Goal: Task Accomplishment & Management: Complete application form

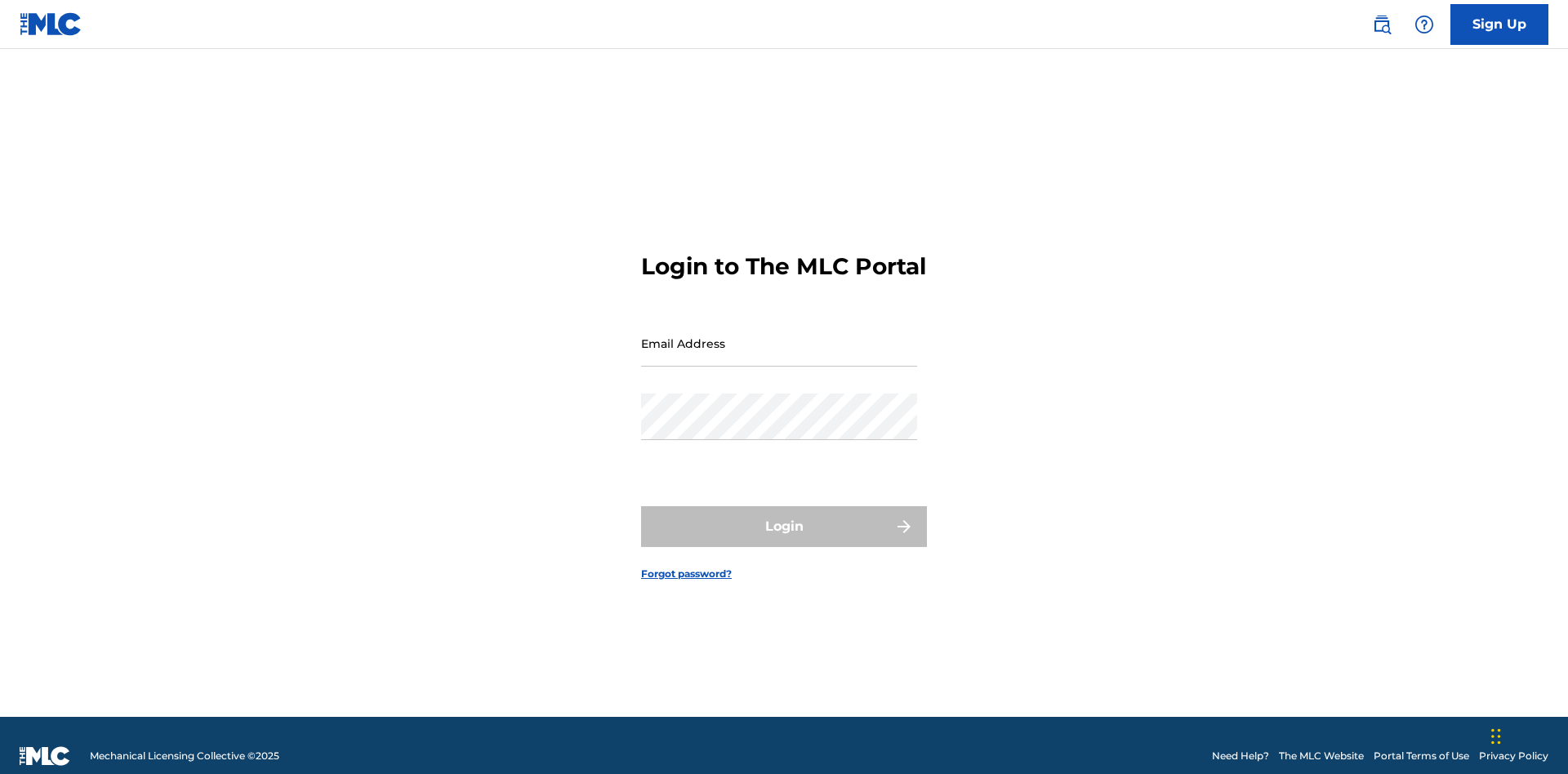
scroll to position [21, 0]
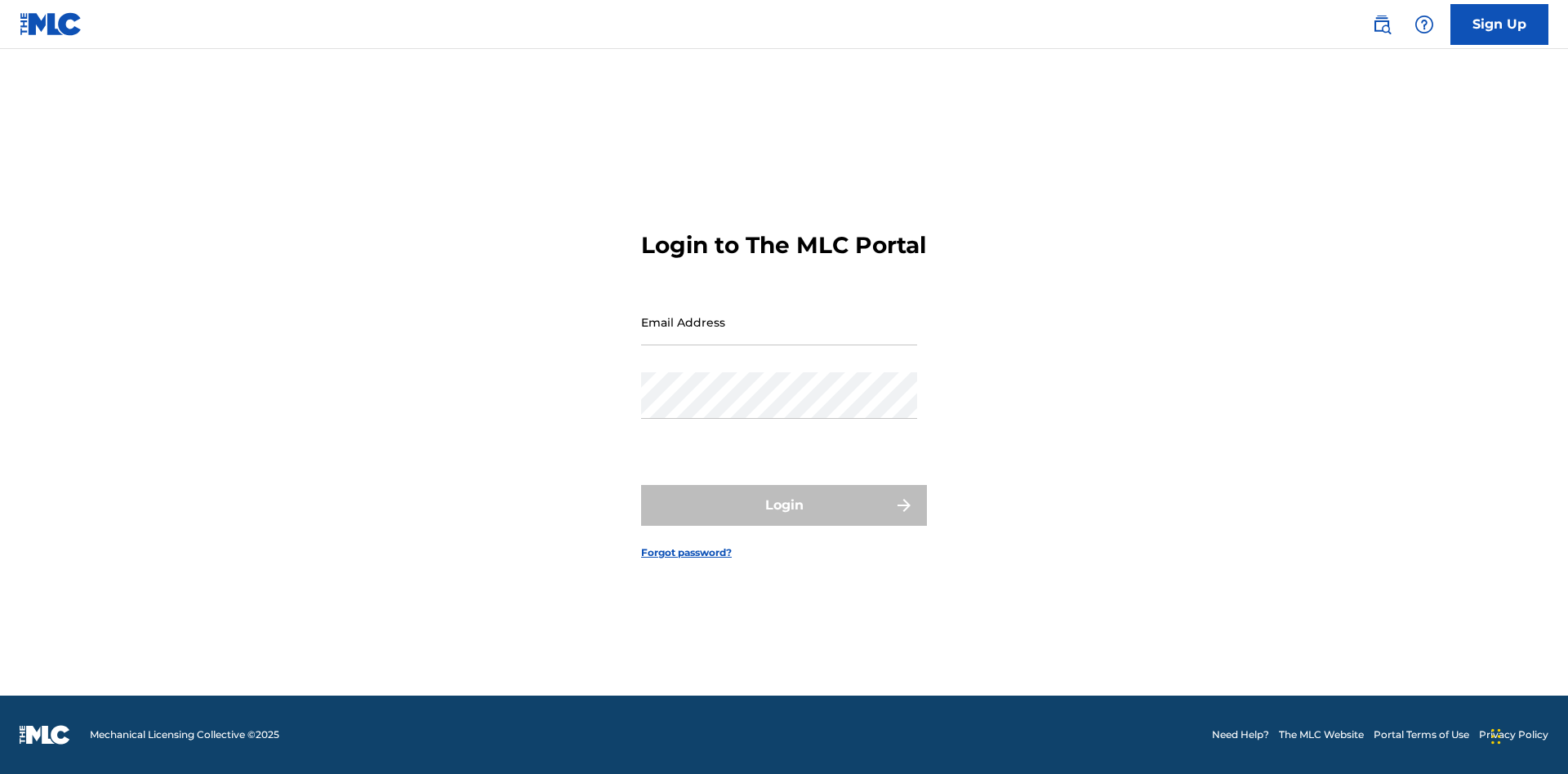
click at [779, 336] on input "Email Address" at bounding box center [779, 323] width 276 height 47
type input "Duke.McTesterson@gmail.com"
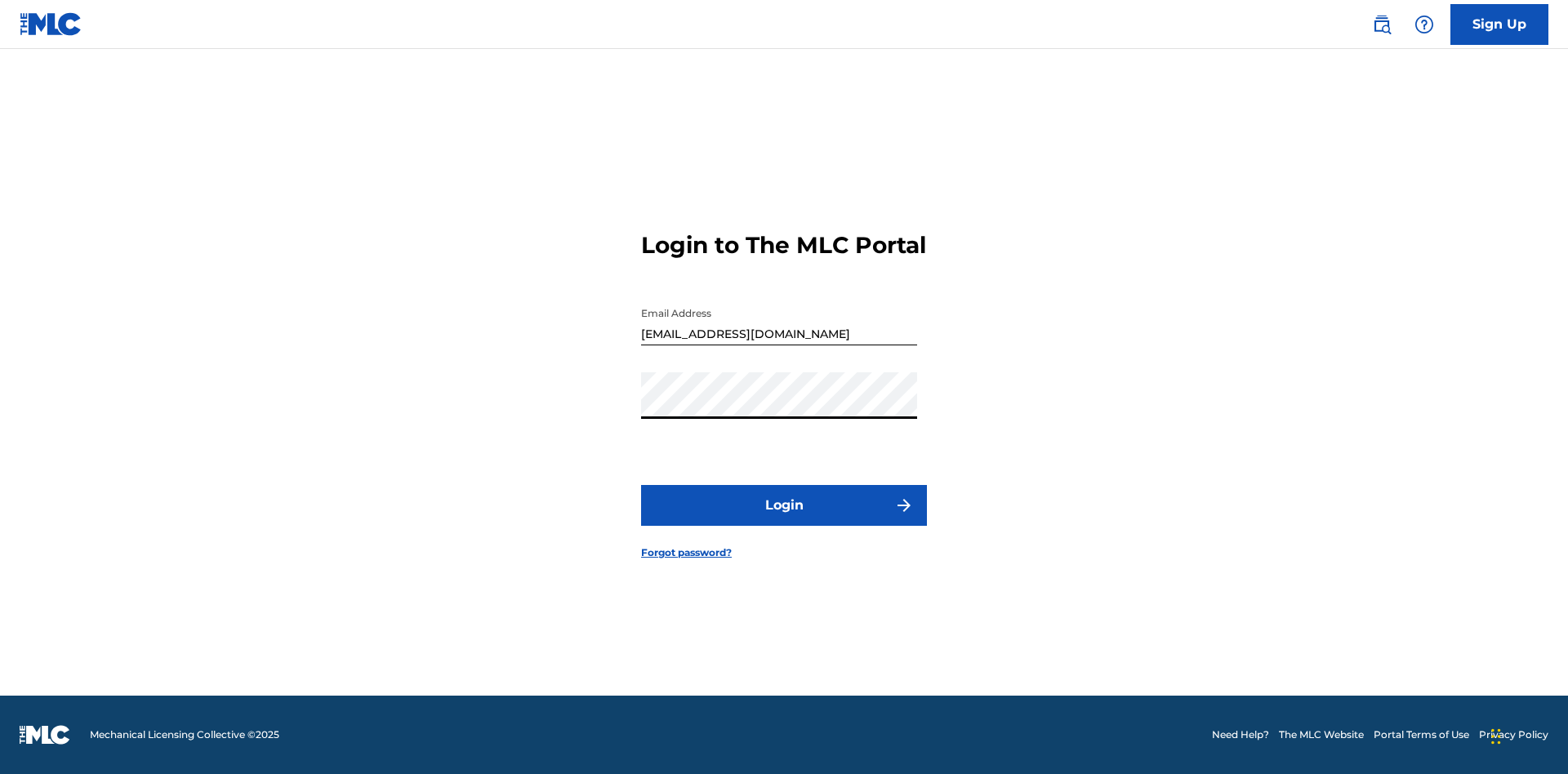
click at [784, 519] on button "Login" at bounding box center [784, 505] width 286 height 41
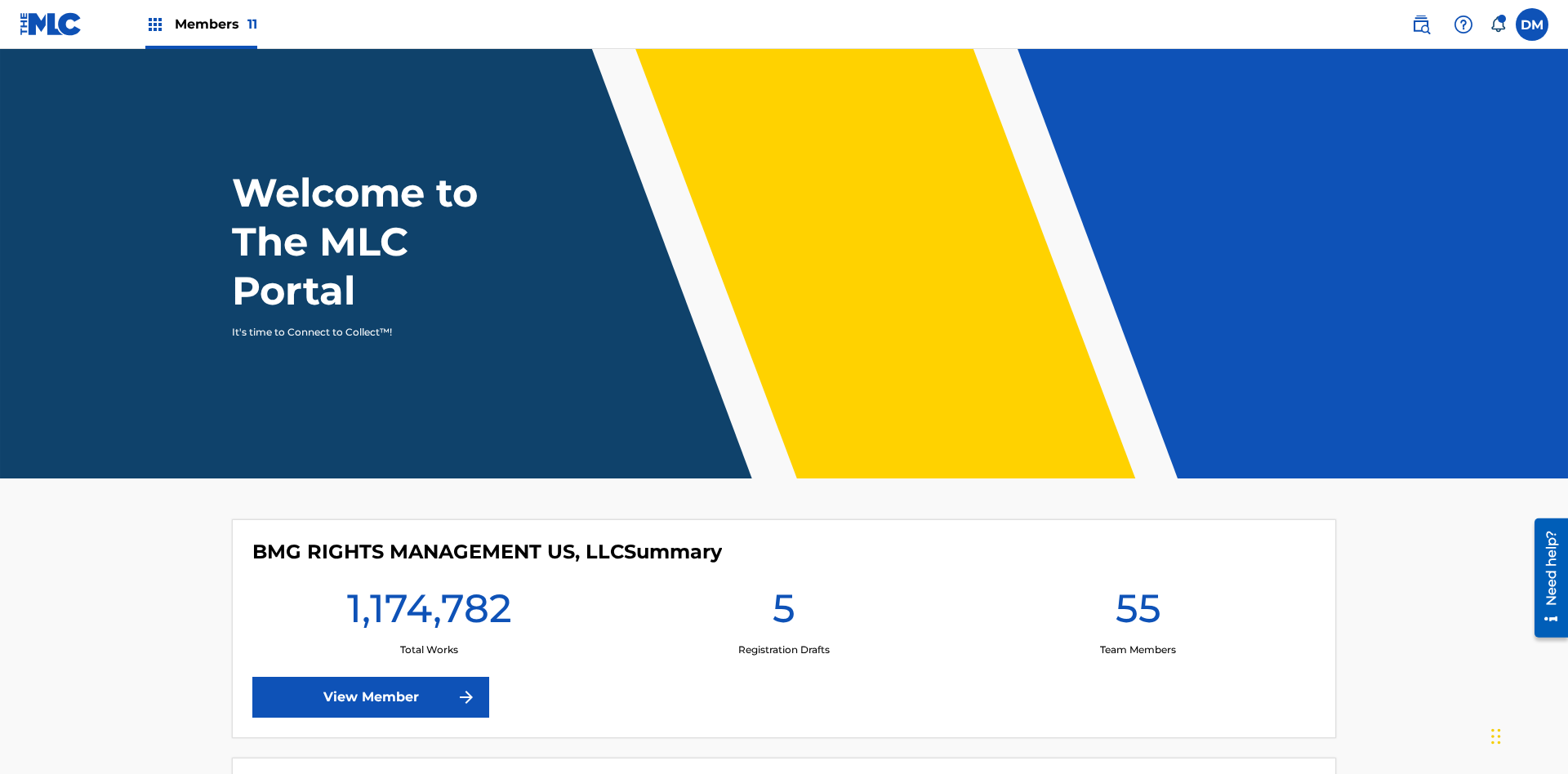
click at [200, 23] on span "Members 11" at bounding box center [215, 24] width 82 height 19
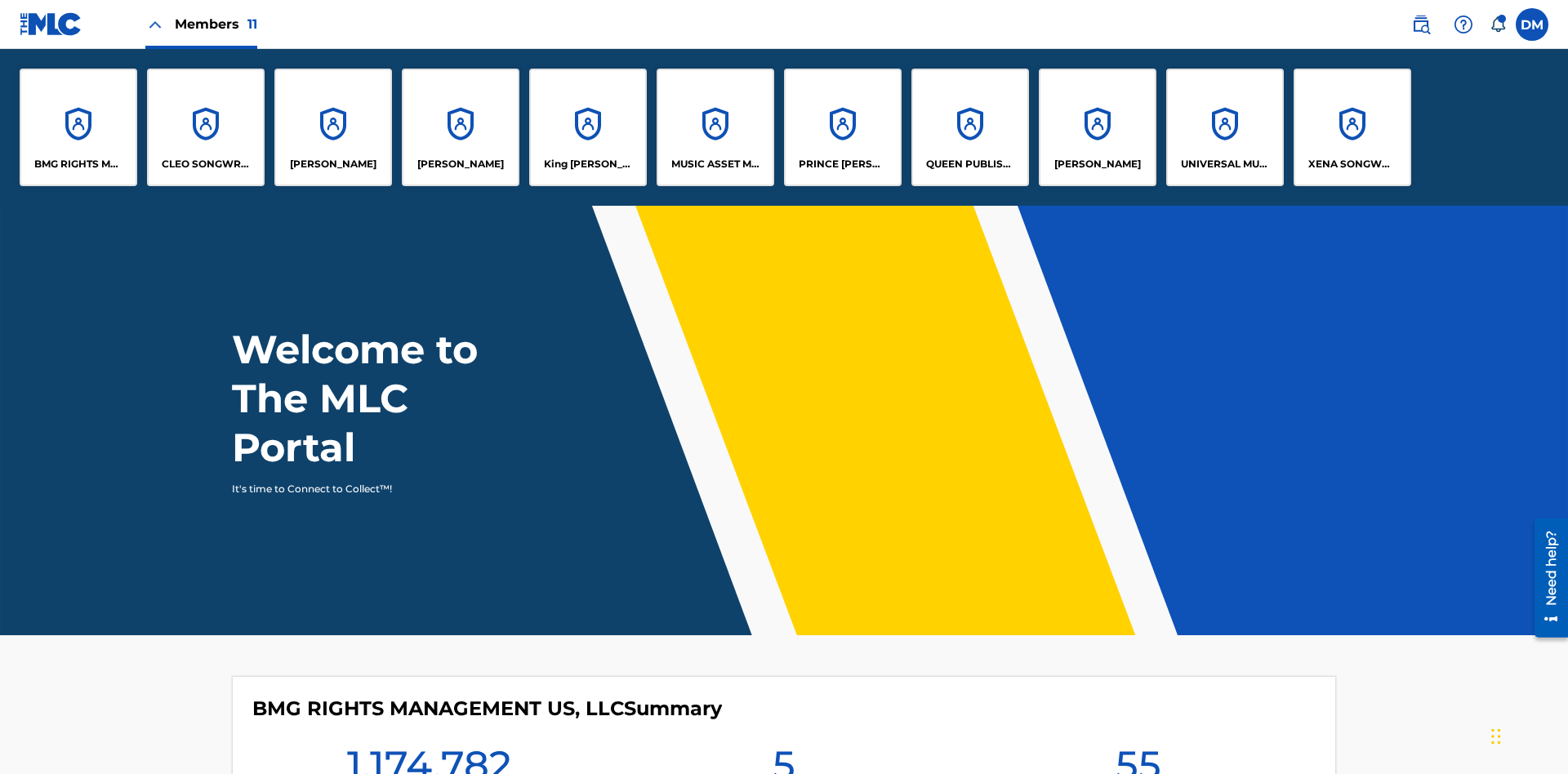
click at [587, 164] on p "King McTesterson" at bounding box center [587, 164] width 89 height 15
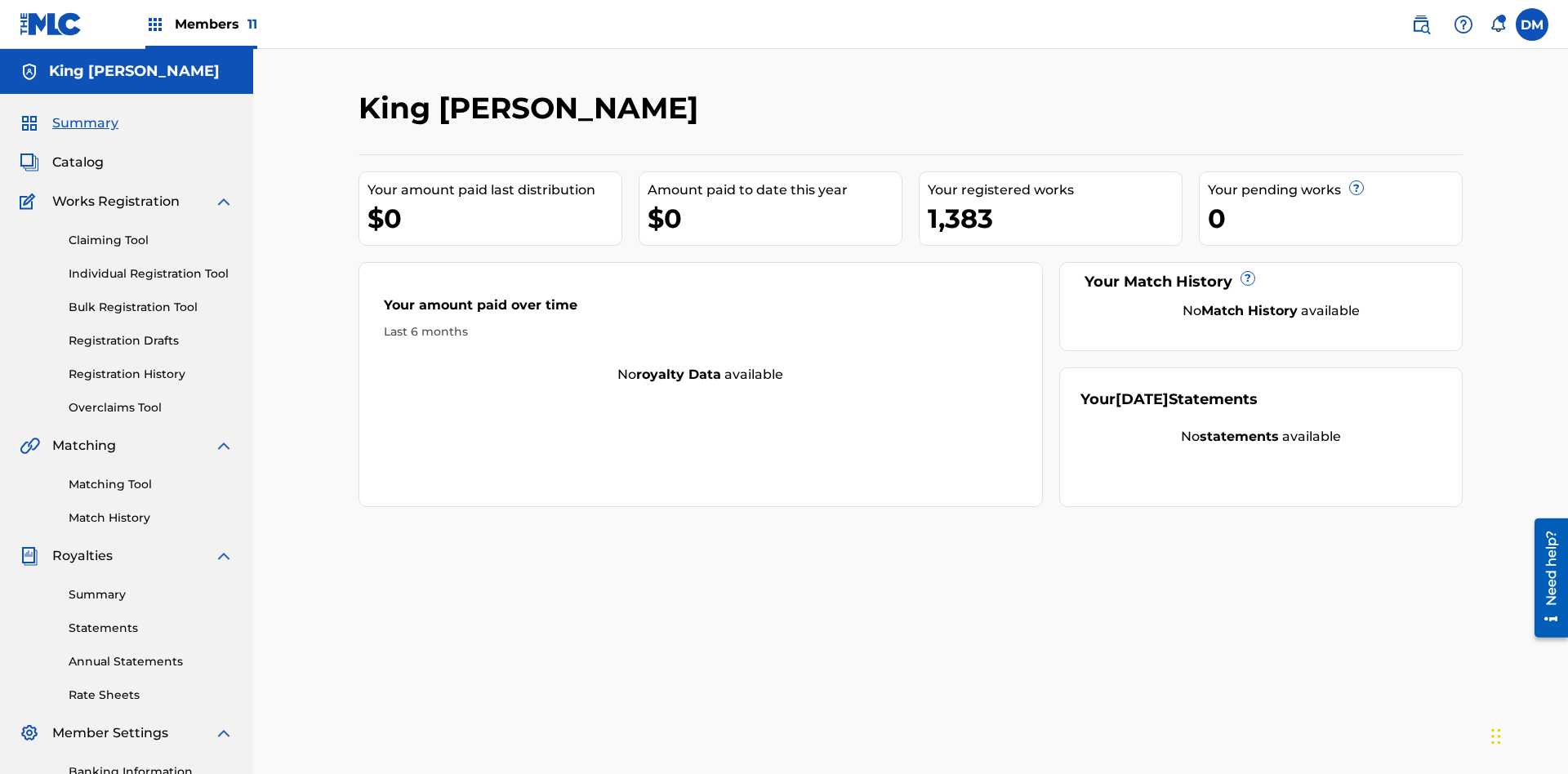
click at [151, 232] on link "Claiming Tool" at bounding box center [151, 241] width 165 height 17
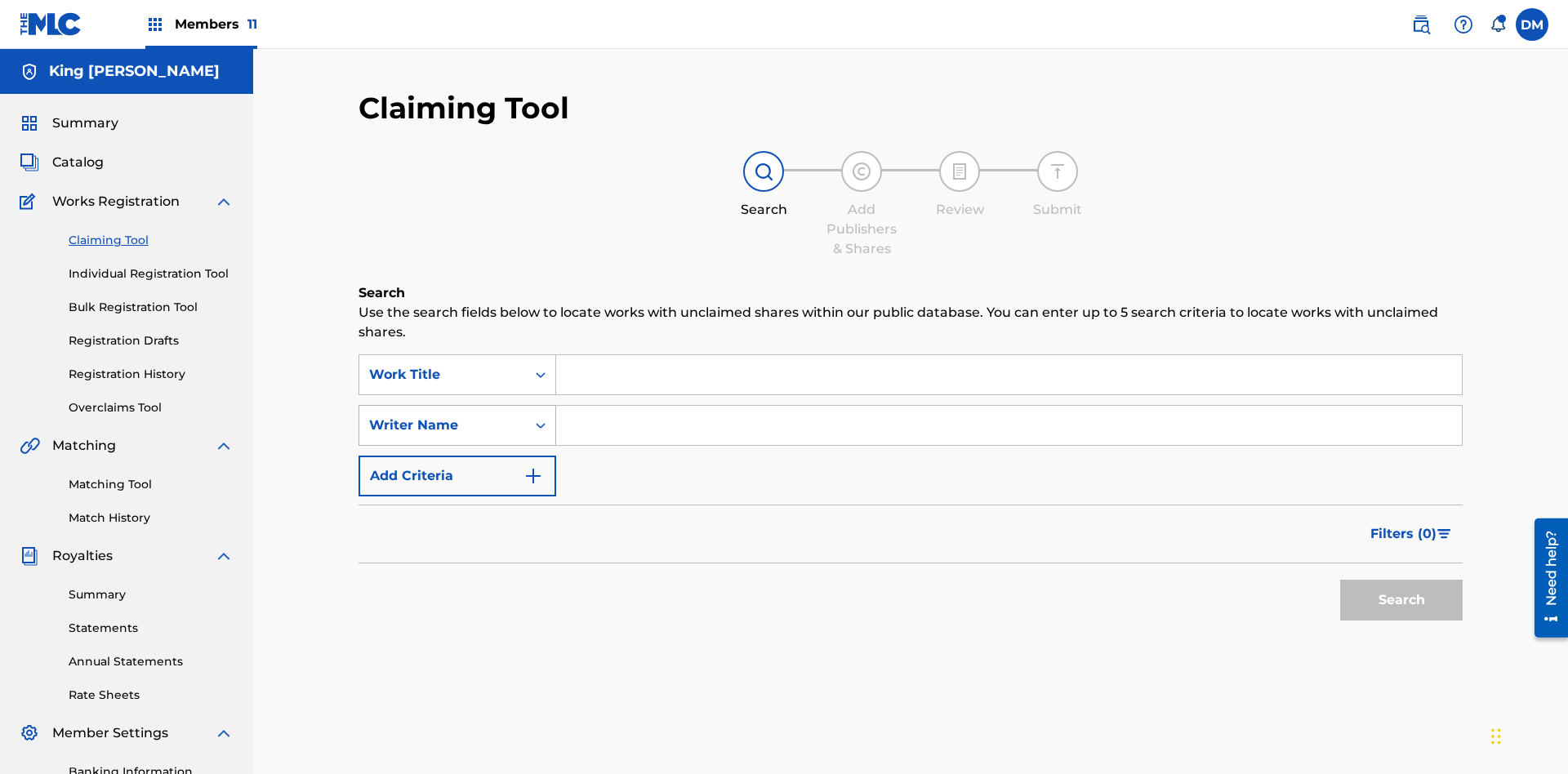
click at [443, 416] on div "Writer Name" at bounding box center [443, 425] width 147 height 20
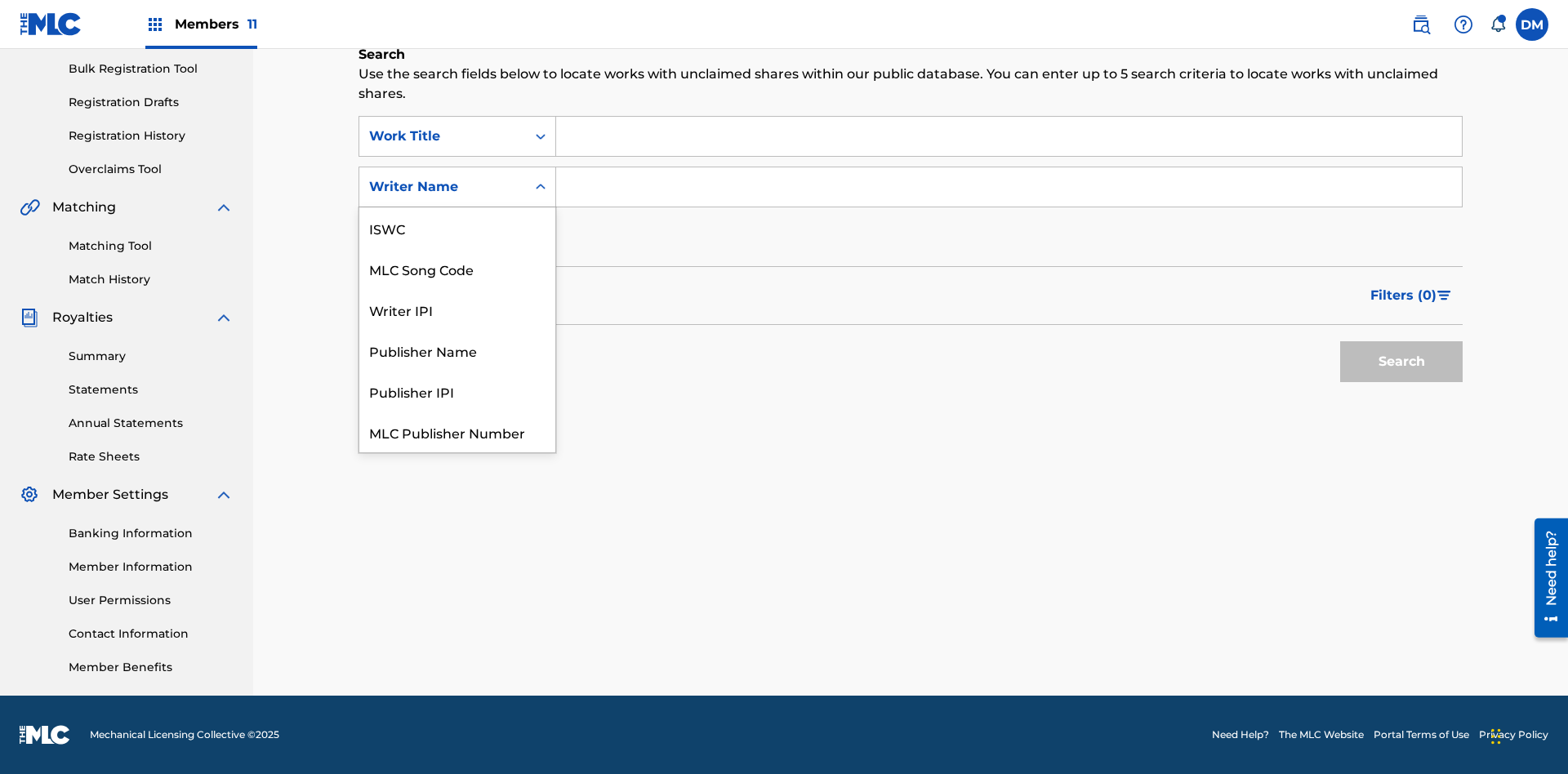
scroll to position [41, 0]
click at [458, 228] on div "MLC Song Code" at bounding box center [457, 228] width 196 height 41
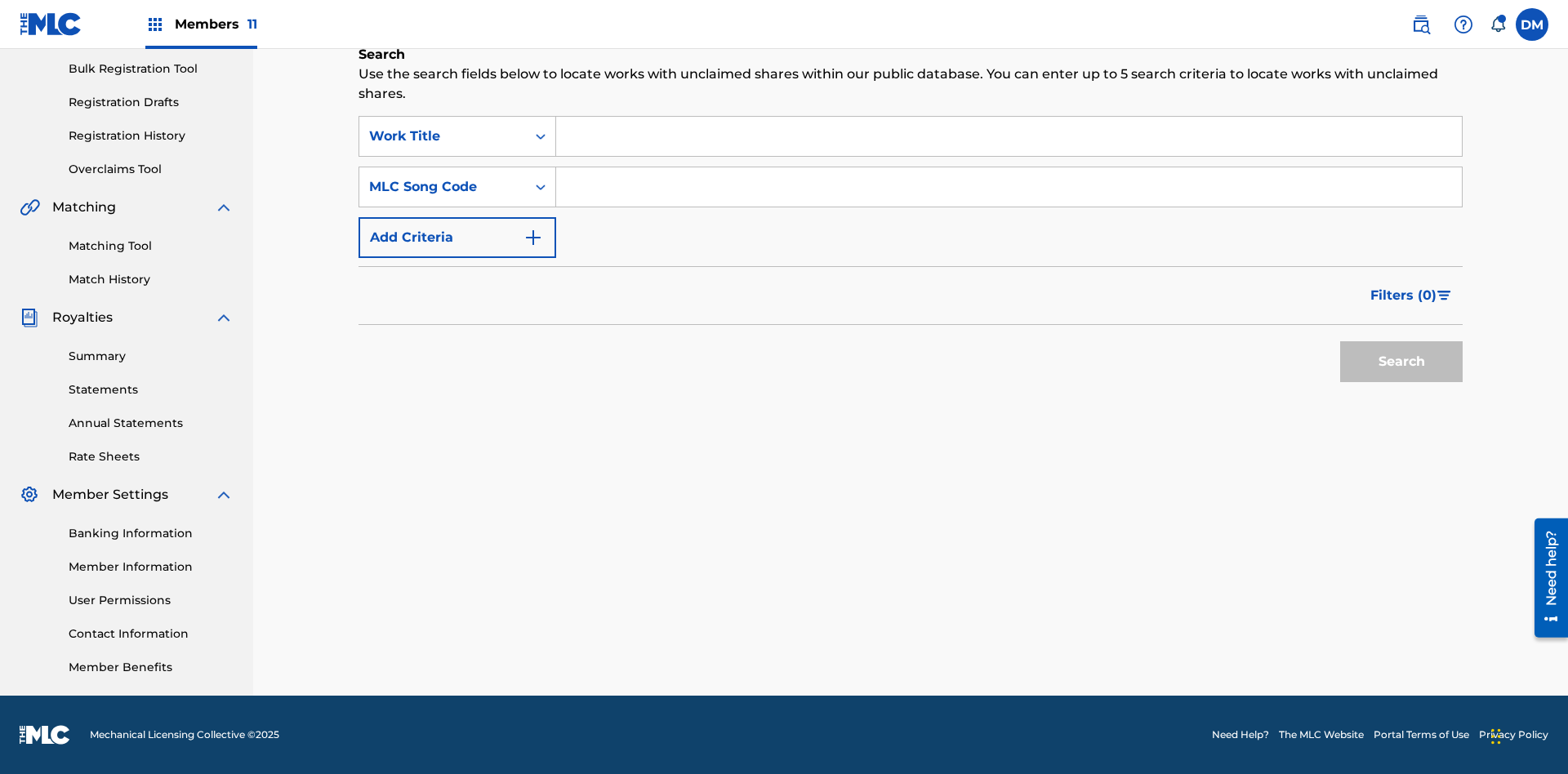
click at [1009, 187] on input "Search Form" at bounding box center [1009, 187] width 905 height 39
type input "RB0ZOJ"
click at [1401, 362] on button "Search" at bounding box center [1400, 362] width 122 height 41
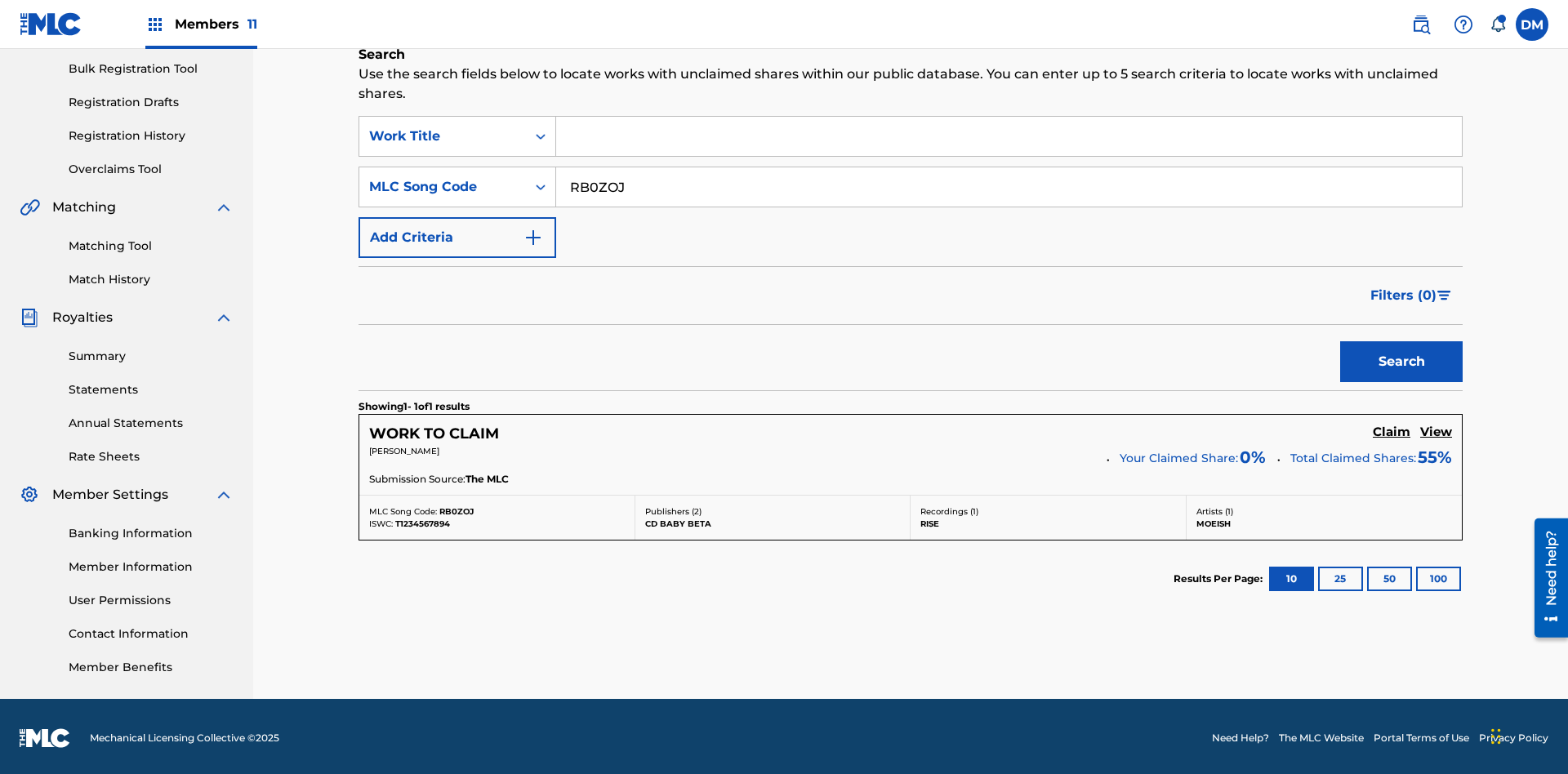
click at [1392, 429] on h5 "Claim" at bounding box center [1392, 433] width 37 height 16
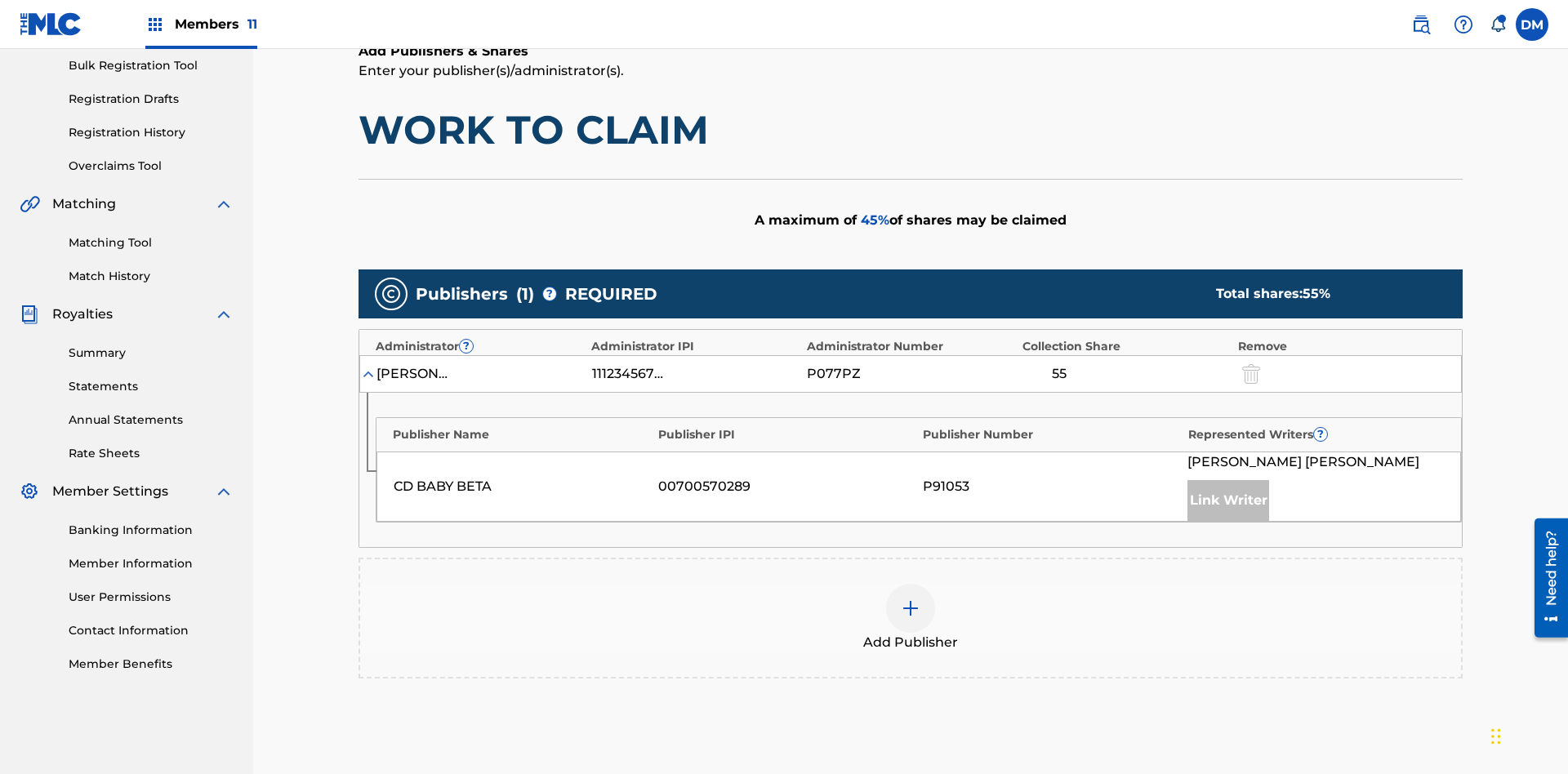
click at [911, 599] on img at bounding box center [910, 608] width 20 height 20
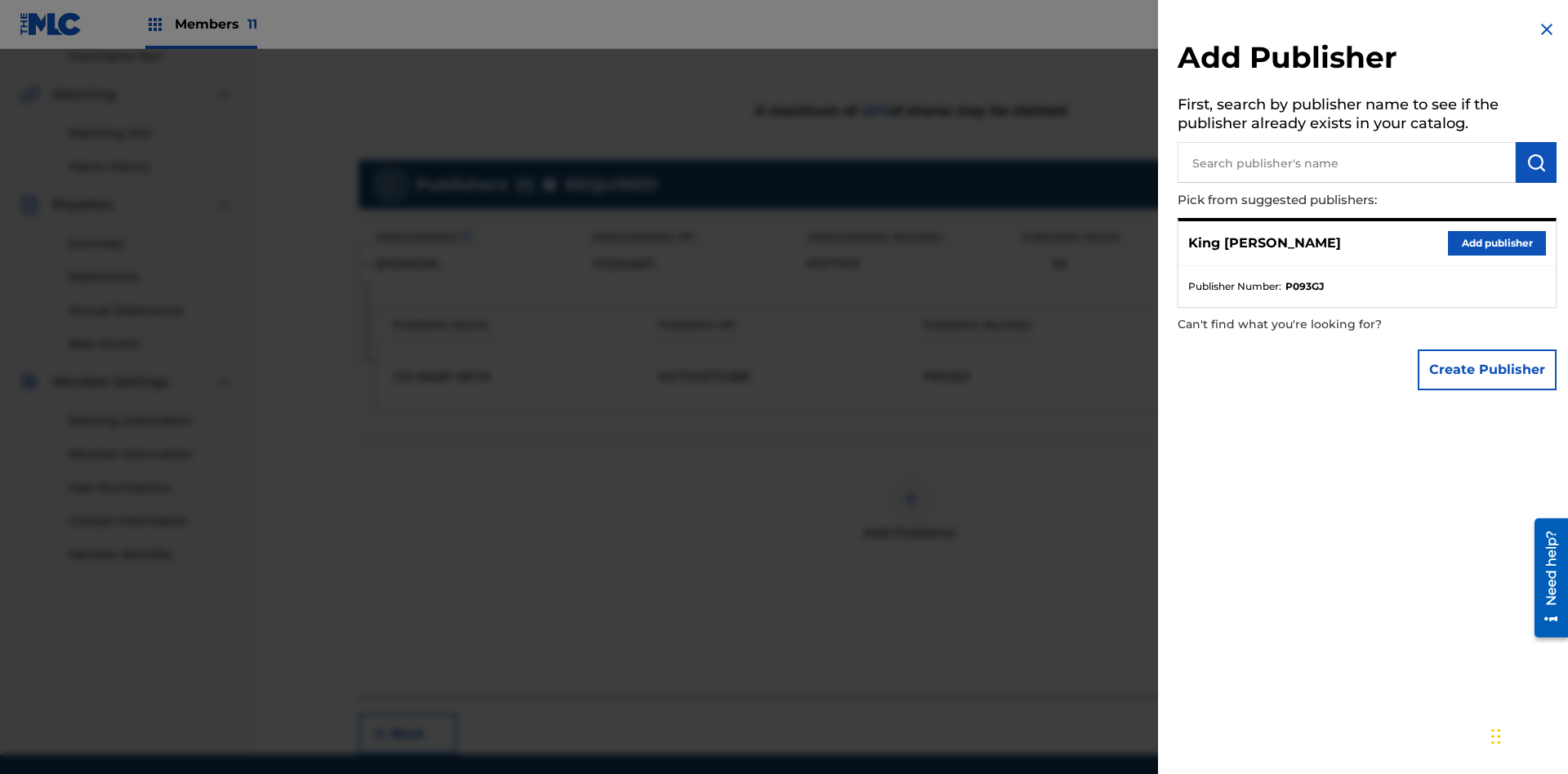
click at [1346, 162] on input "text" at bounding box center [1346, 162] width 338 height 41
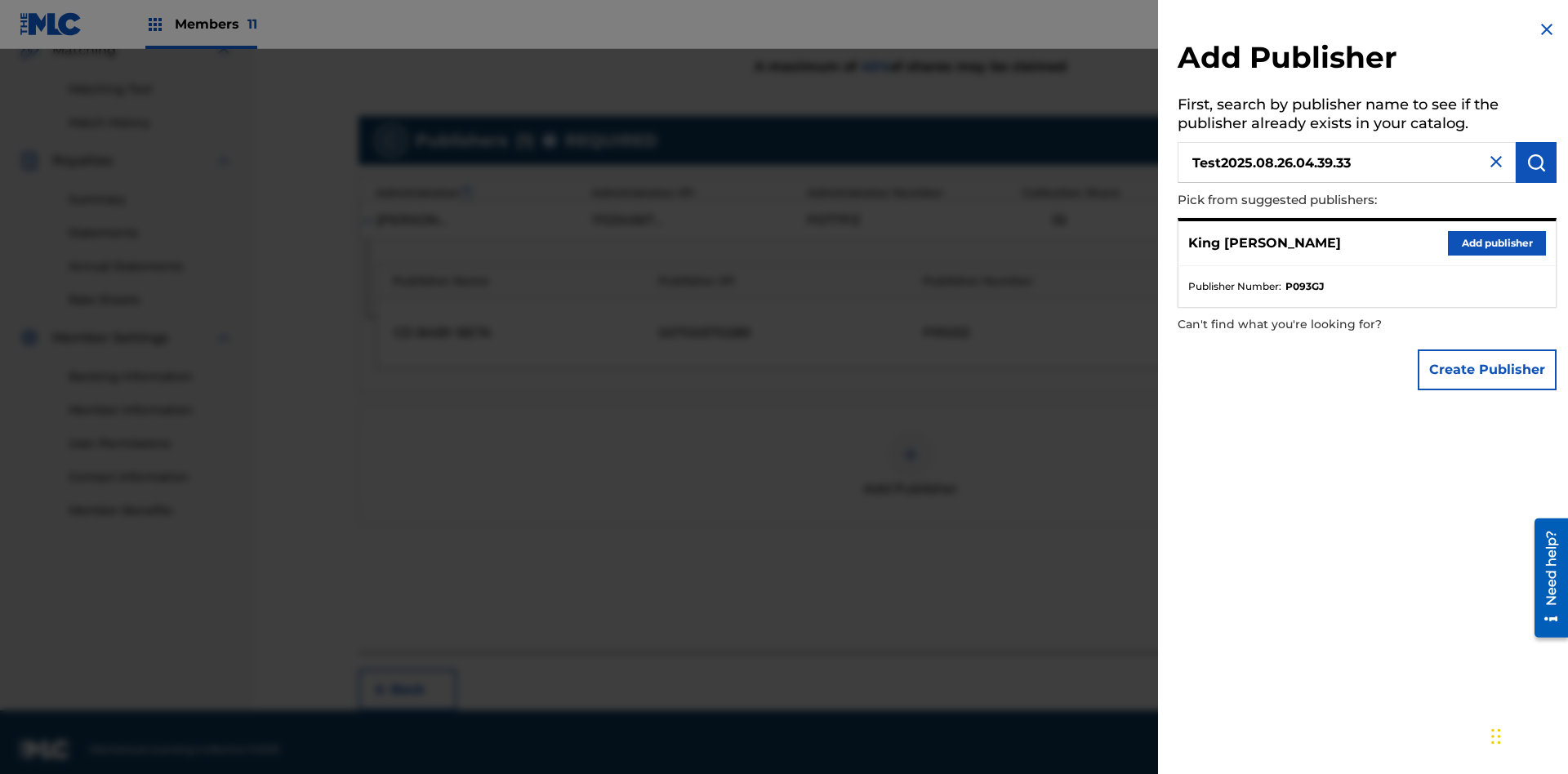
type input "Test2025.08.26.04.39.33"
click at [1536, 162] on img "submit" at bounding box center [1535, 162] width 20 height 20
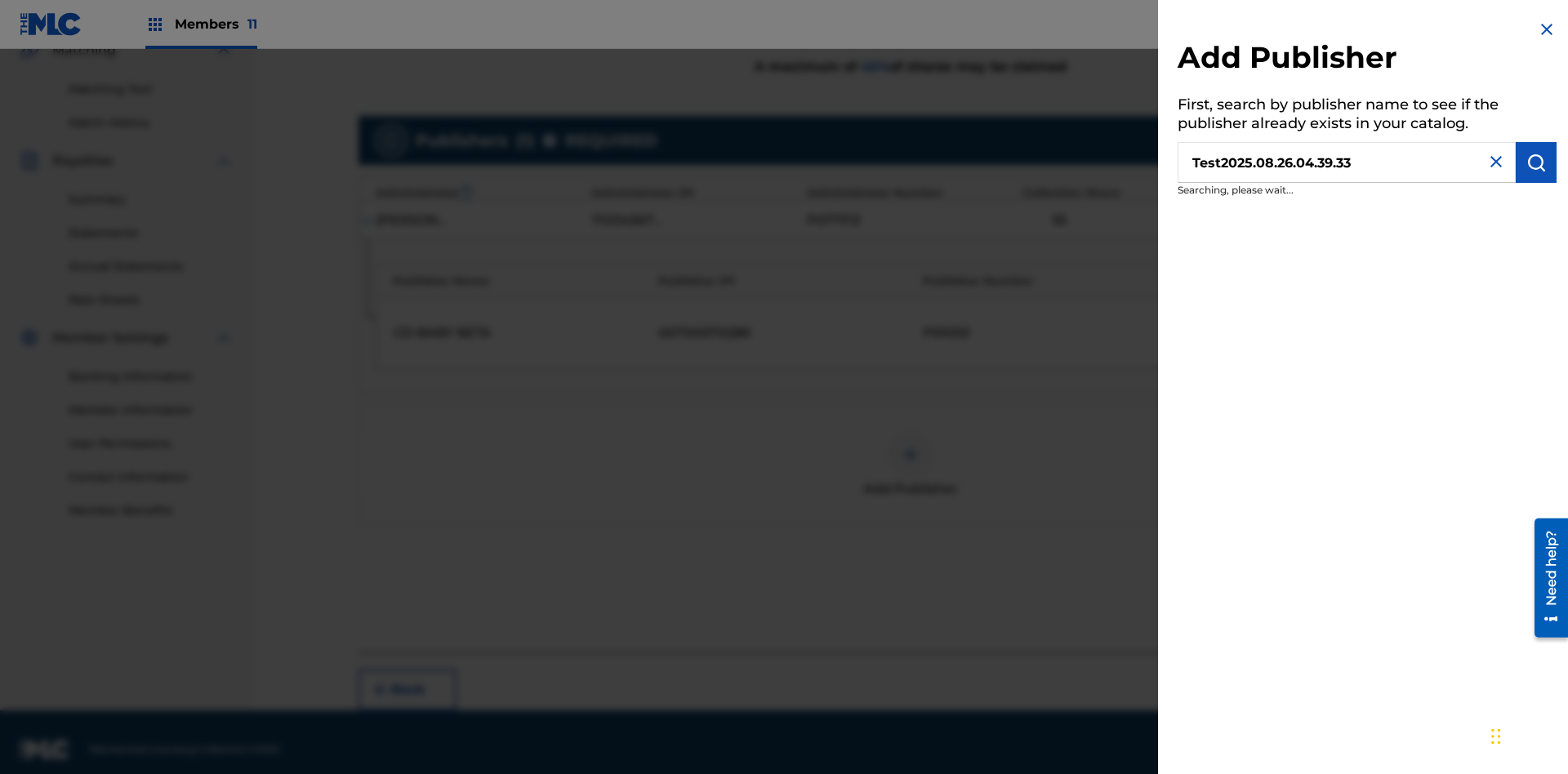
scroll to position [410, 0]
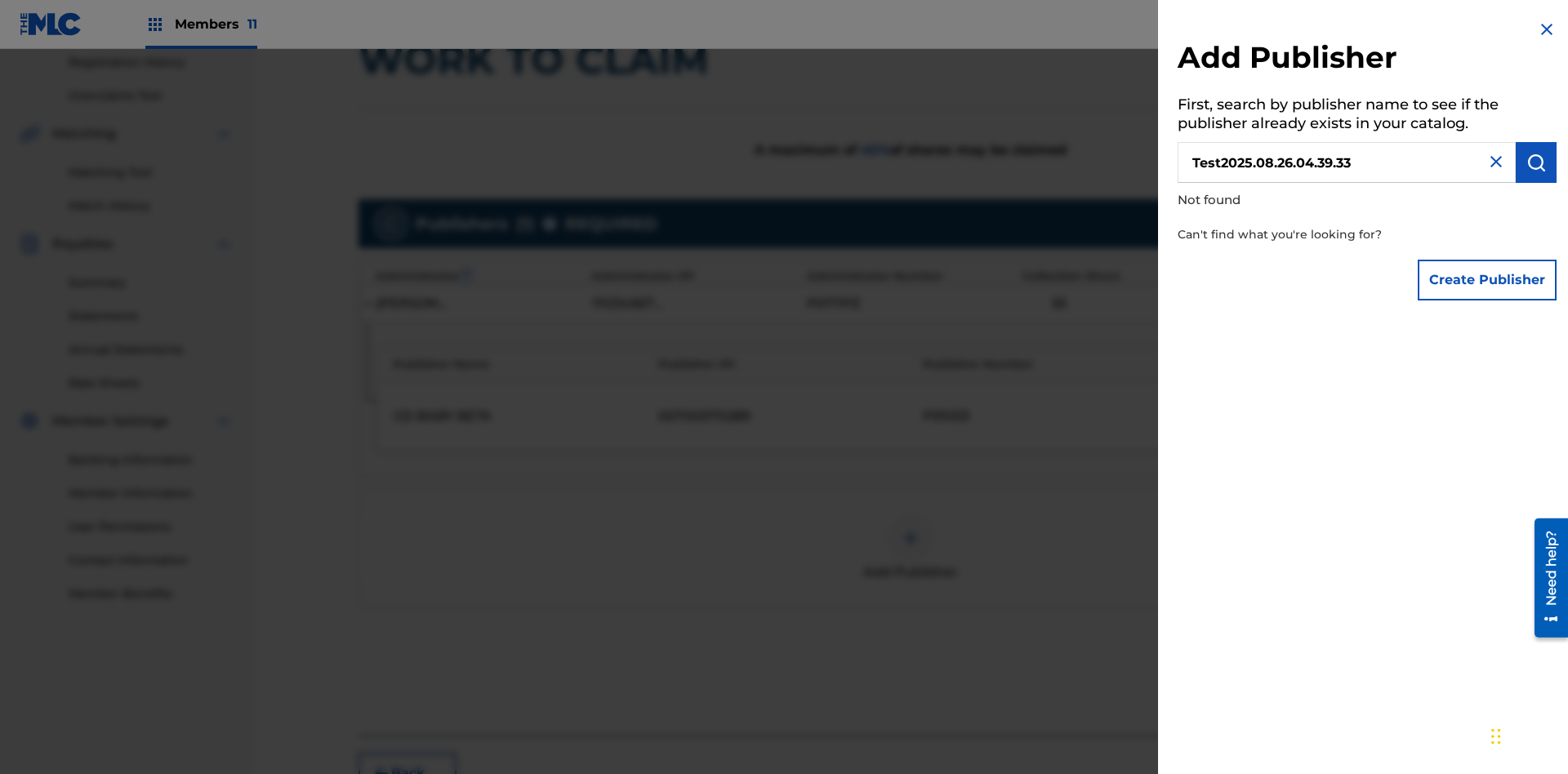
click at [1488, 280] on button "Create Publisher" at bounding box center [1487, 281] width 139 height 41
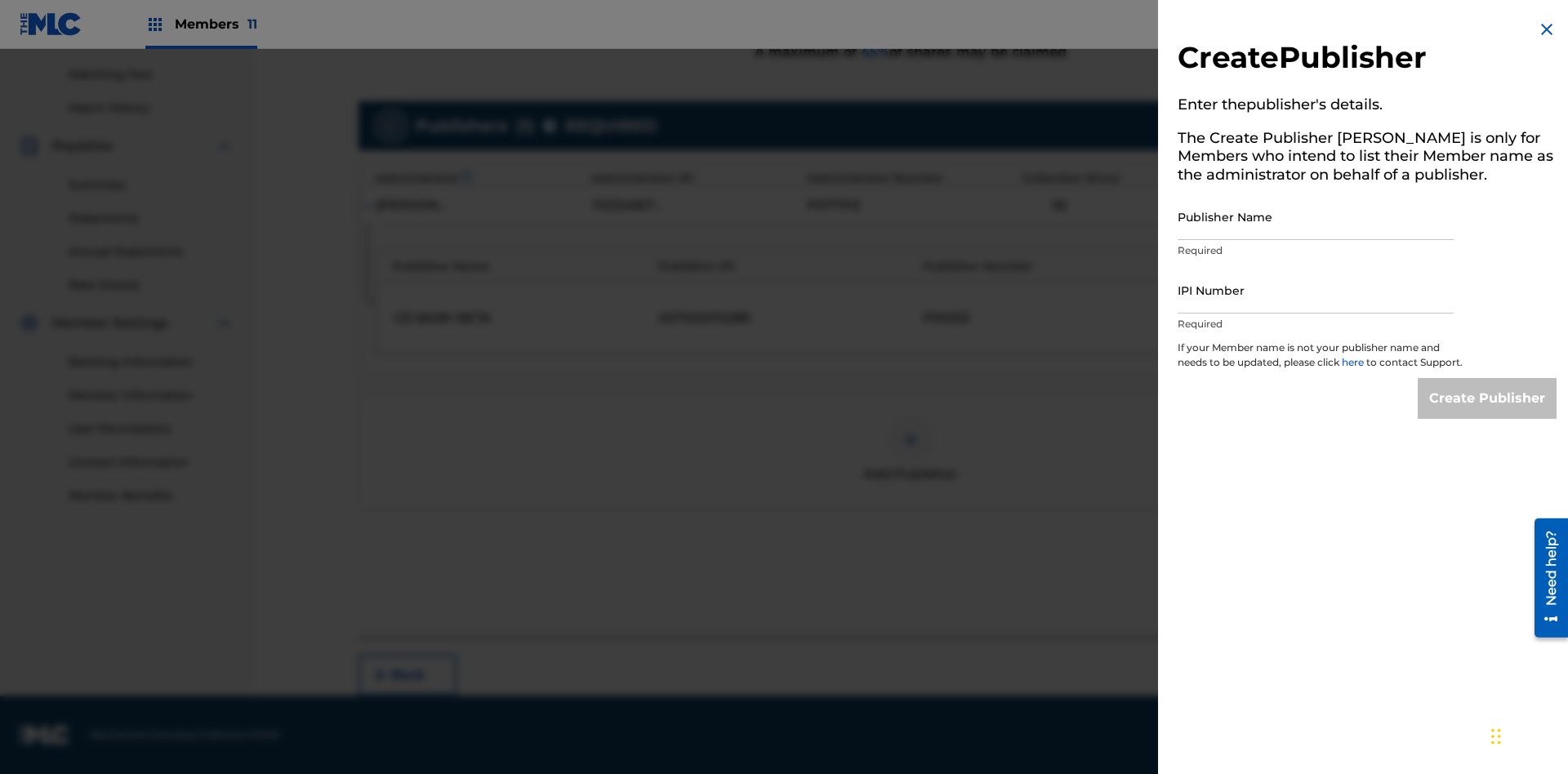
click at [1315, 216] on input "Publisher Name" at bounding box center [1315, 217] width 276 height 47
type input "Test2025.08.26.04.39.38"
click at [1315, 290] on input "IPI Number" at bounding box center [1315, 290] width 276 height 47
type input "00595839777"
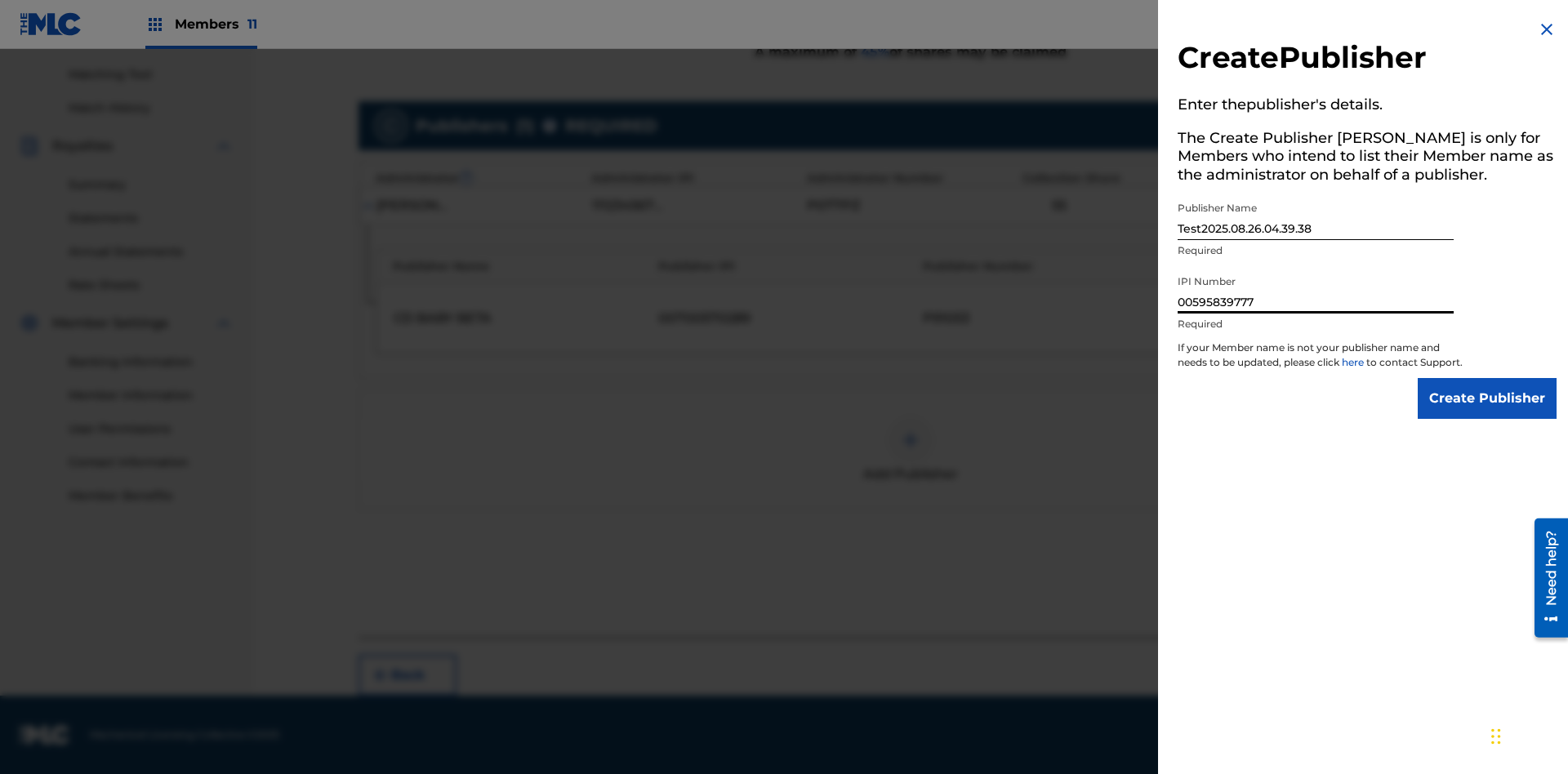
click at [1488, 413] on input "Create Publisher" at bounding box center [1487, 399] width 139 height 41
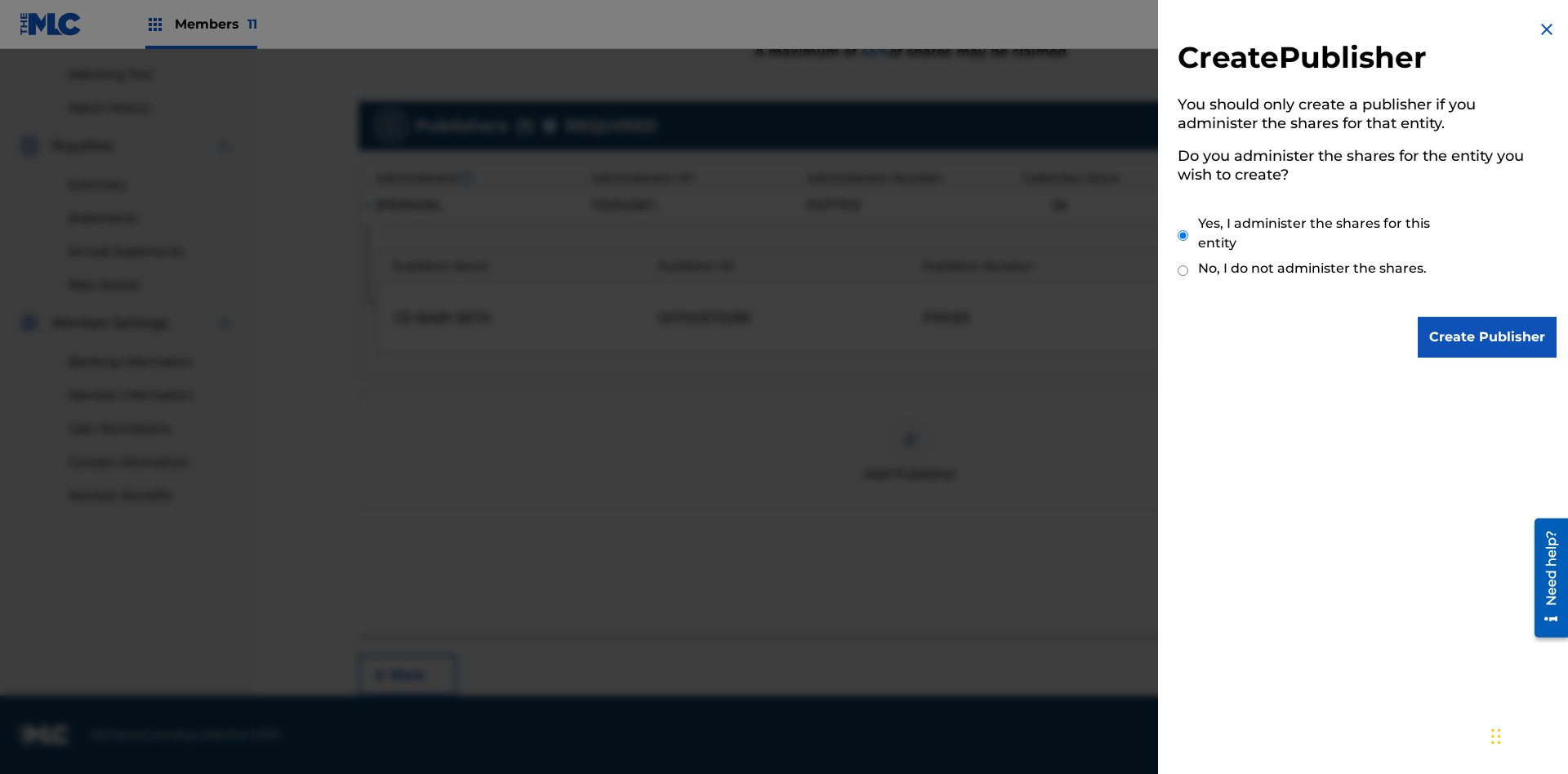
click at [1183, 235] on input "Yes, I administer the shares for this entity" at bounding box center [1182, 236] width 10 height 35
click at [1488, 338] on input "Create Publisher" at bounding box center [1487, 338] width 139 height 41
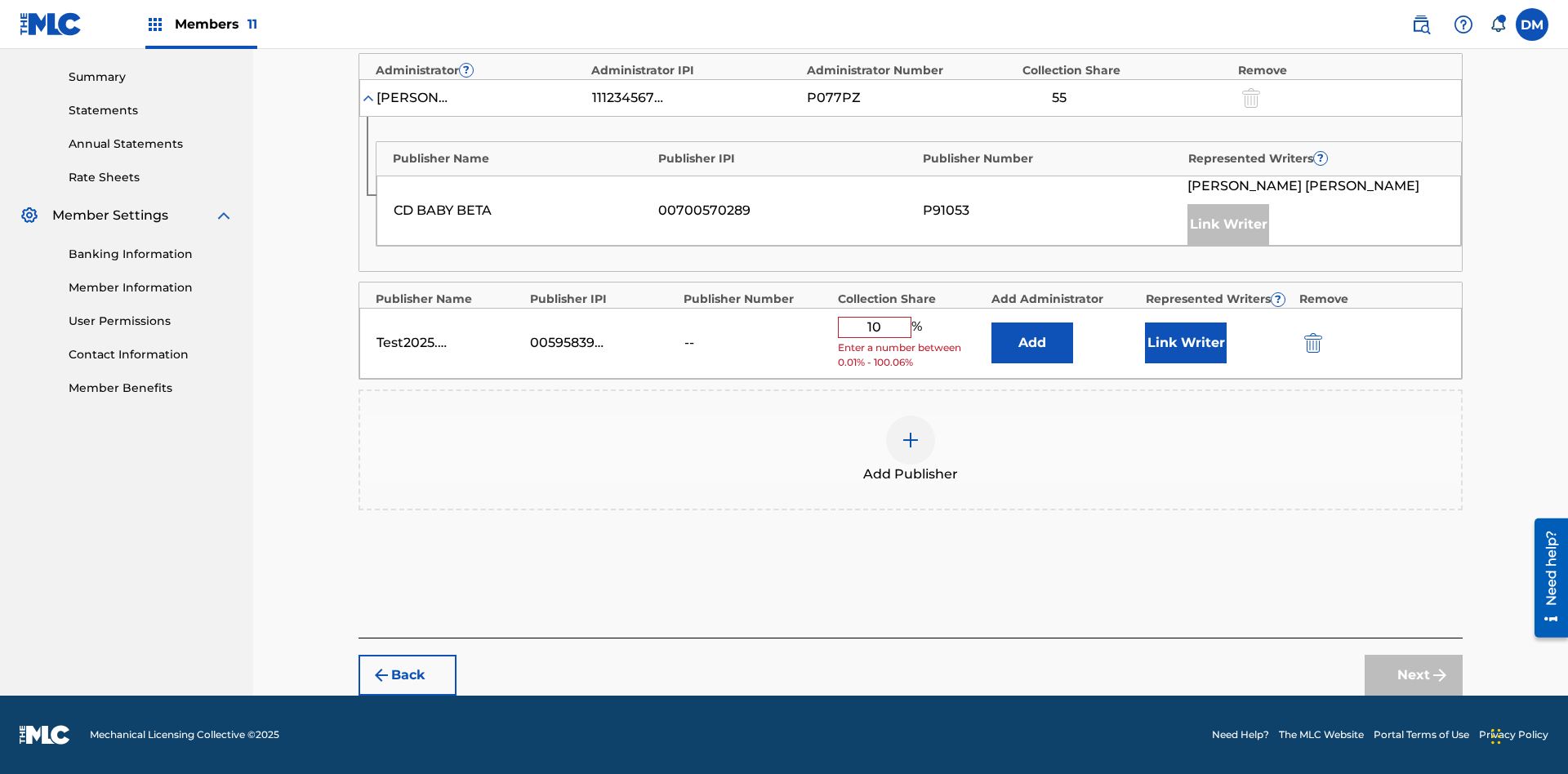
scroll to position [506, 0]
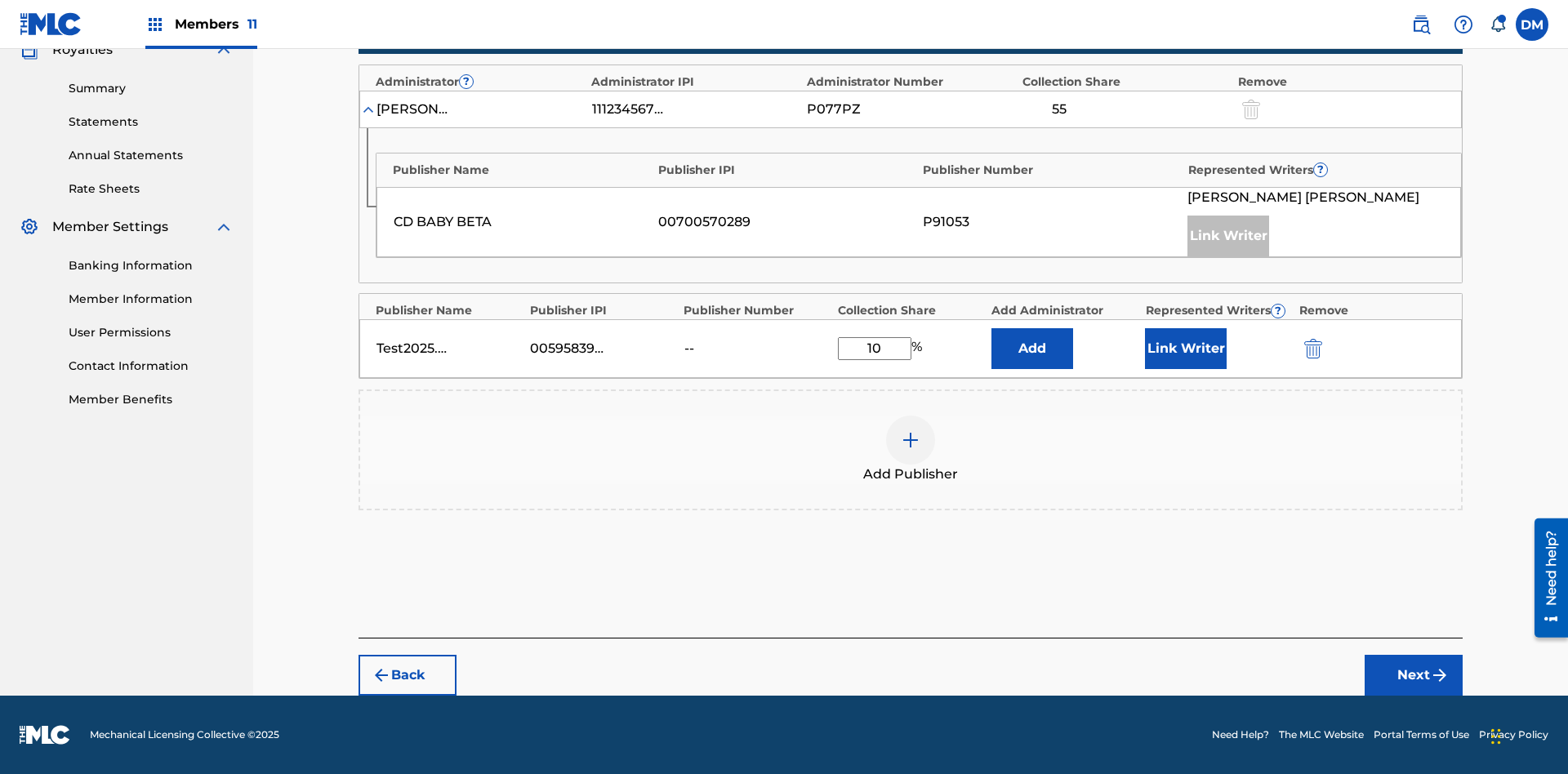
type input "10"
click at [1186, 349] on button "Link Writer" at bounding box center [1186, 349] width 82 height 41
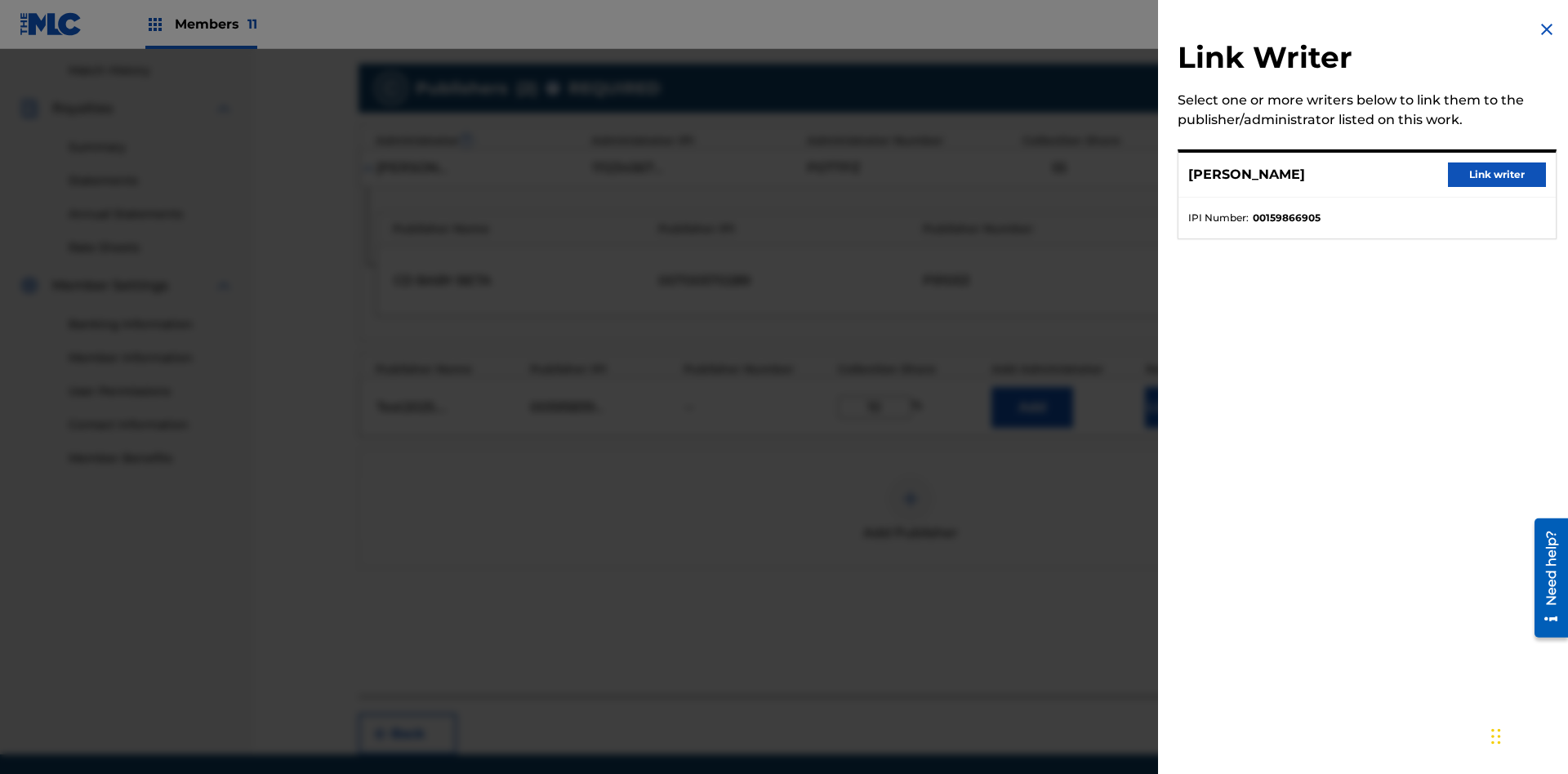
click at [1497, 174] on button "Link writer" at bounding box center [1496, 174] width 98 height 24
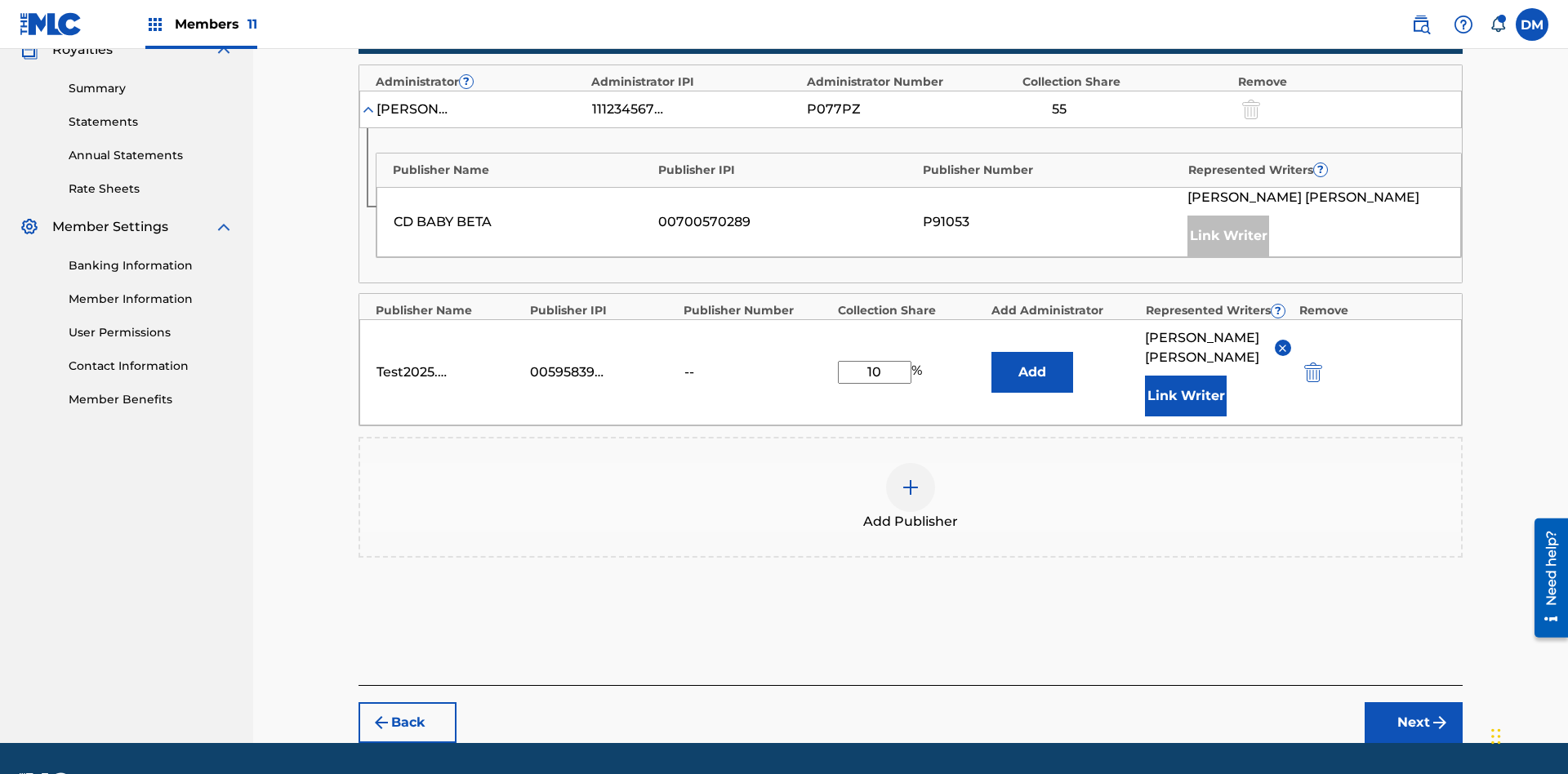
click at [1186, 376] on button "Link Writer" at bounding box center [1186, 396] width 82 height 41
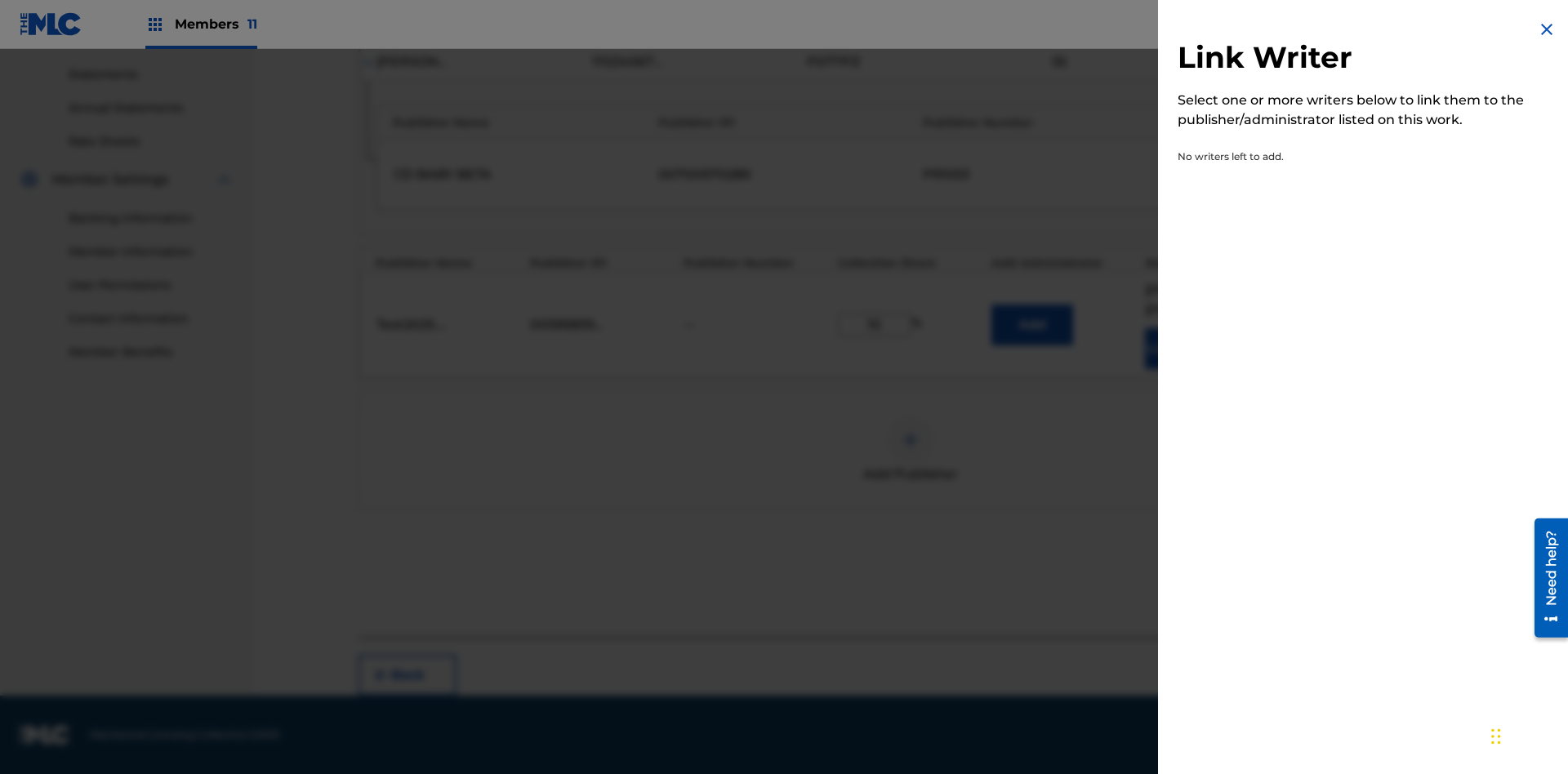
click at [1547, 30] on img at bounding box center [1547, 29] width 20 height 20
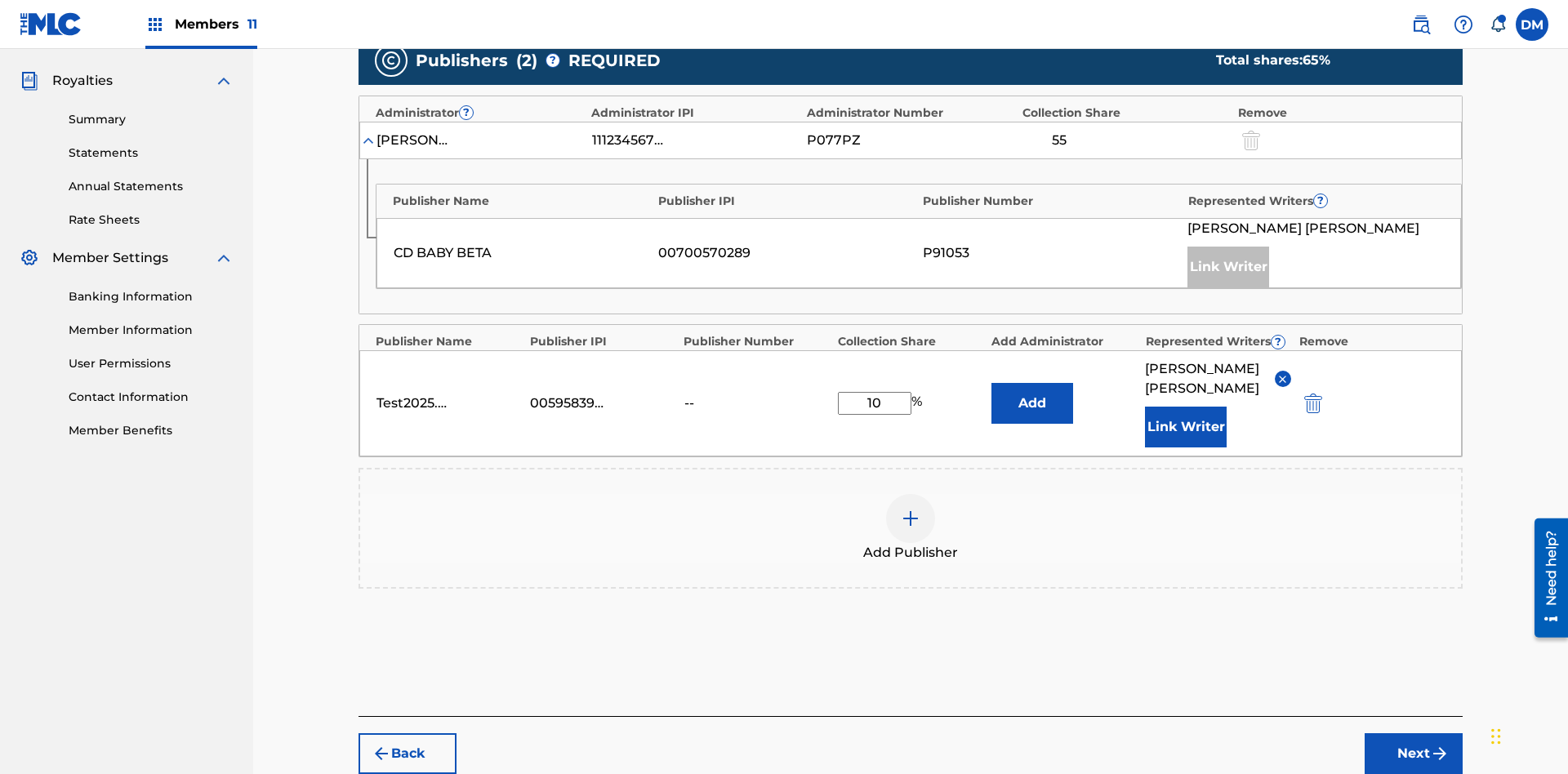
scroll to position [554, 0]
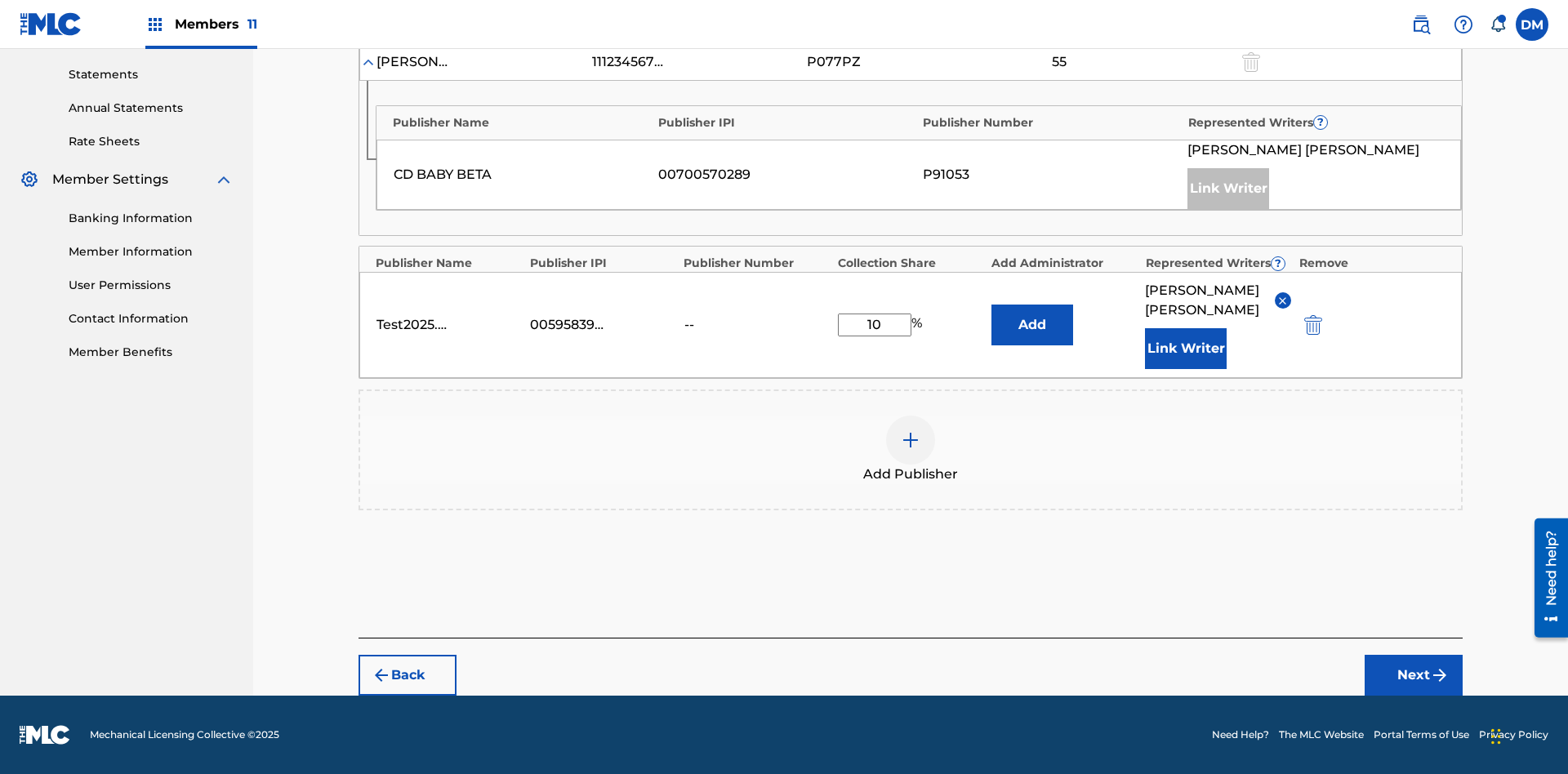
click at [1032, 325] on button "Add" at bounding box center [1032, 325] width 82 height 41
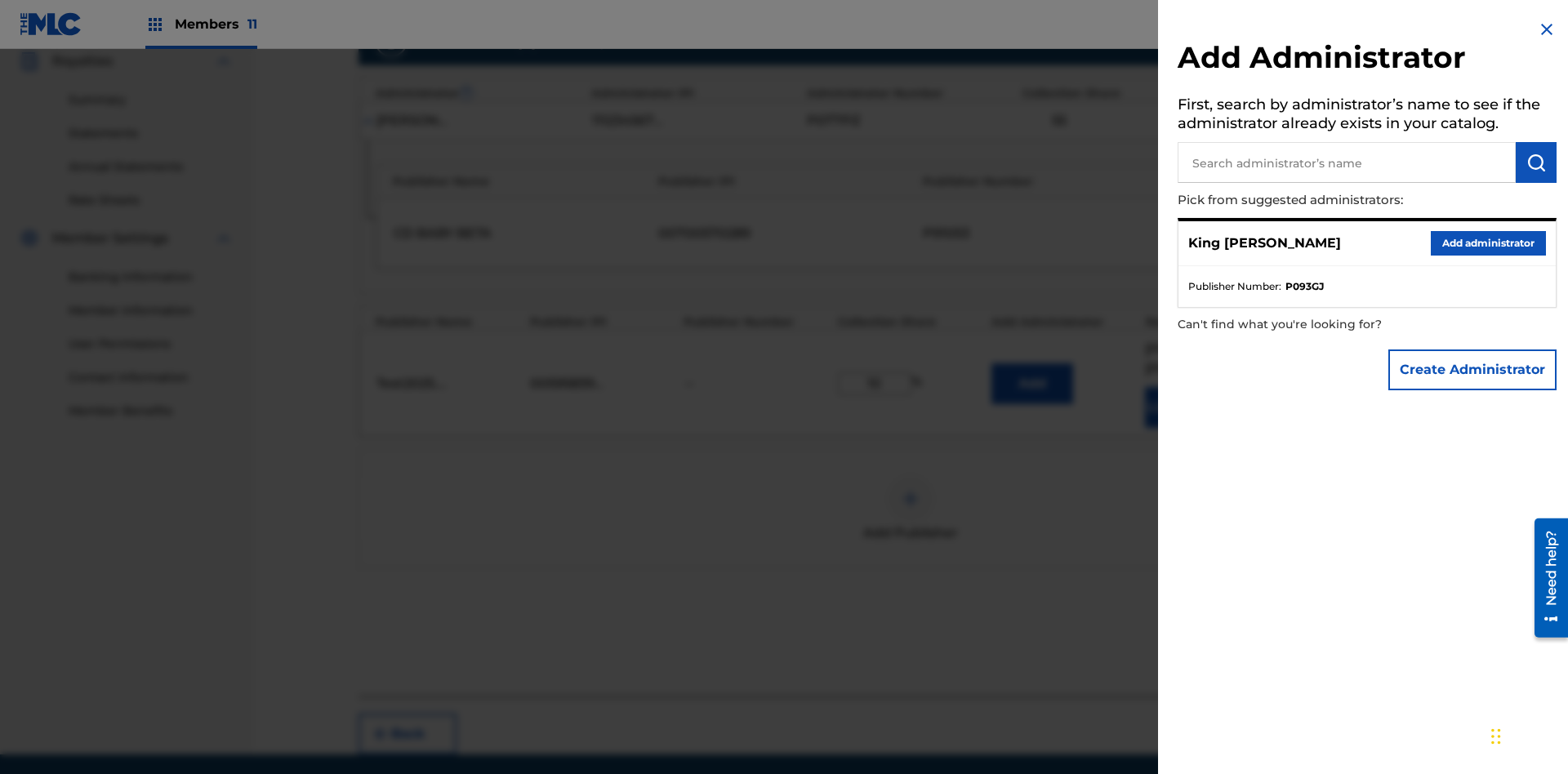
click at [1346, 162] on input "text" at bounding box center [1346, 162] width 338 height 41
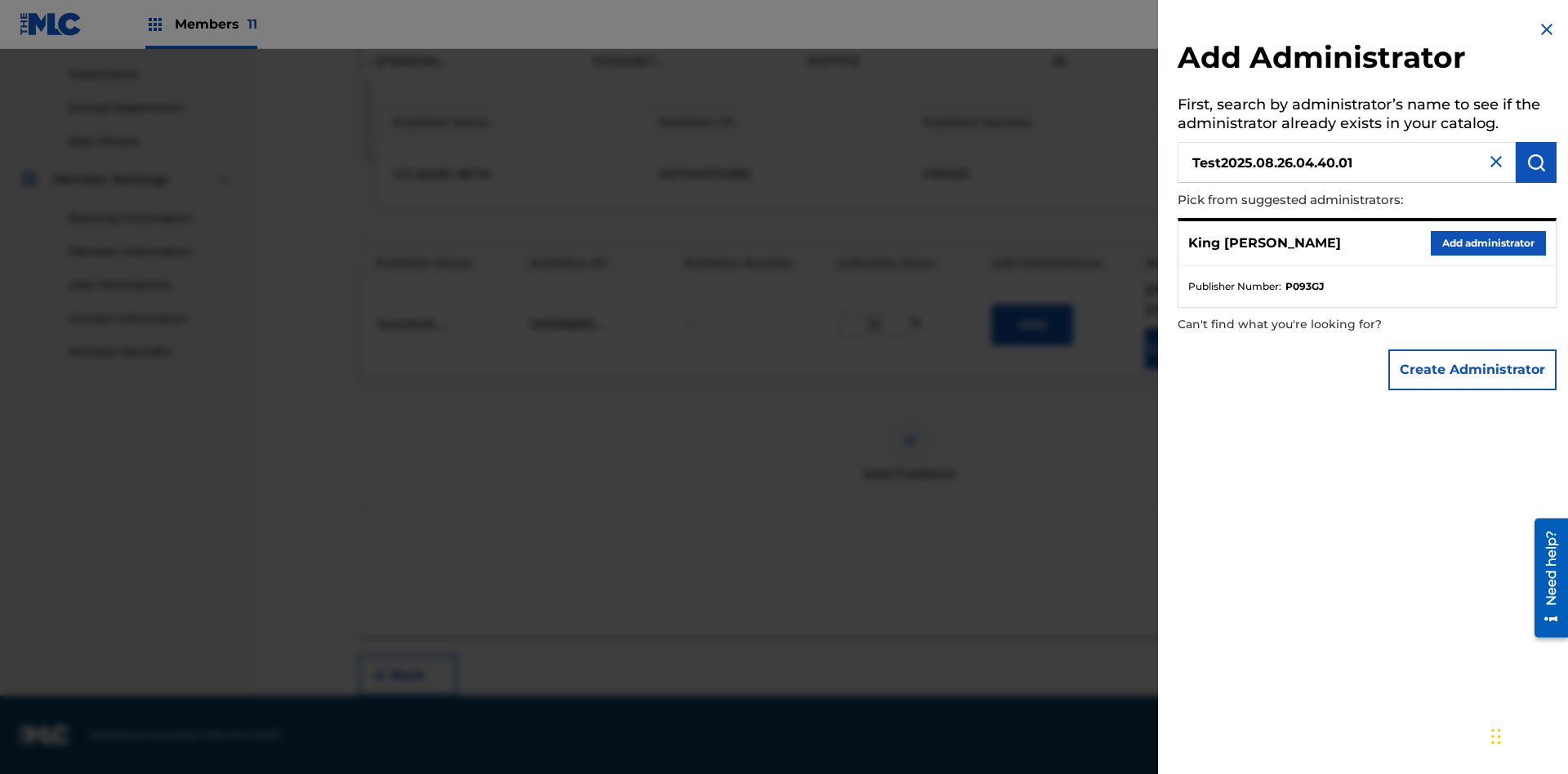
type input "Test2025.08.26.04.40.01"
click at [1536, 162] on img "submit" at bounding box center [1535, 162] width 20 height 20
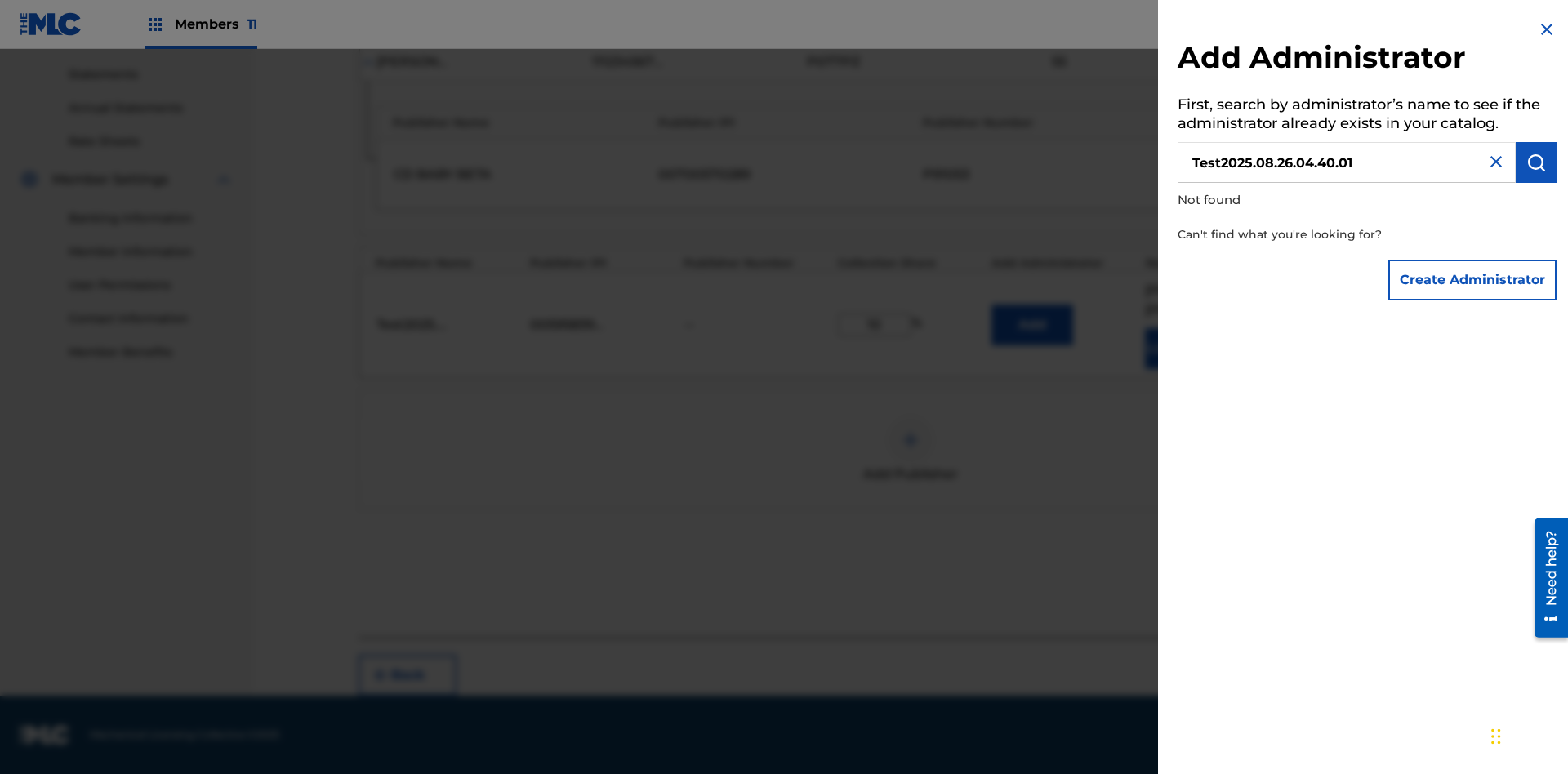
click at [1473, 280] on button "Create Administrator" at bounding box center [1472, 281] width 168 height 41
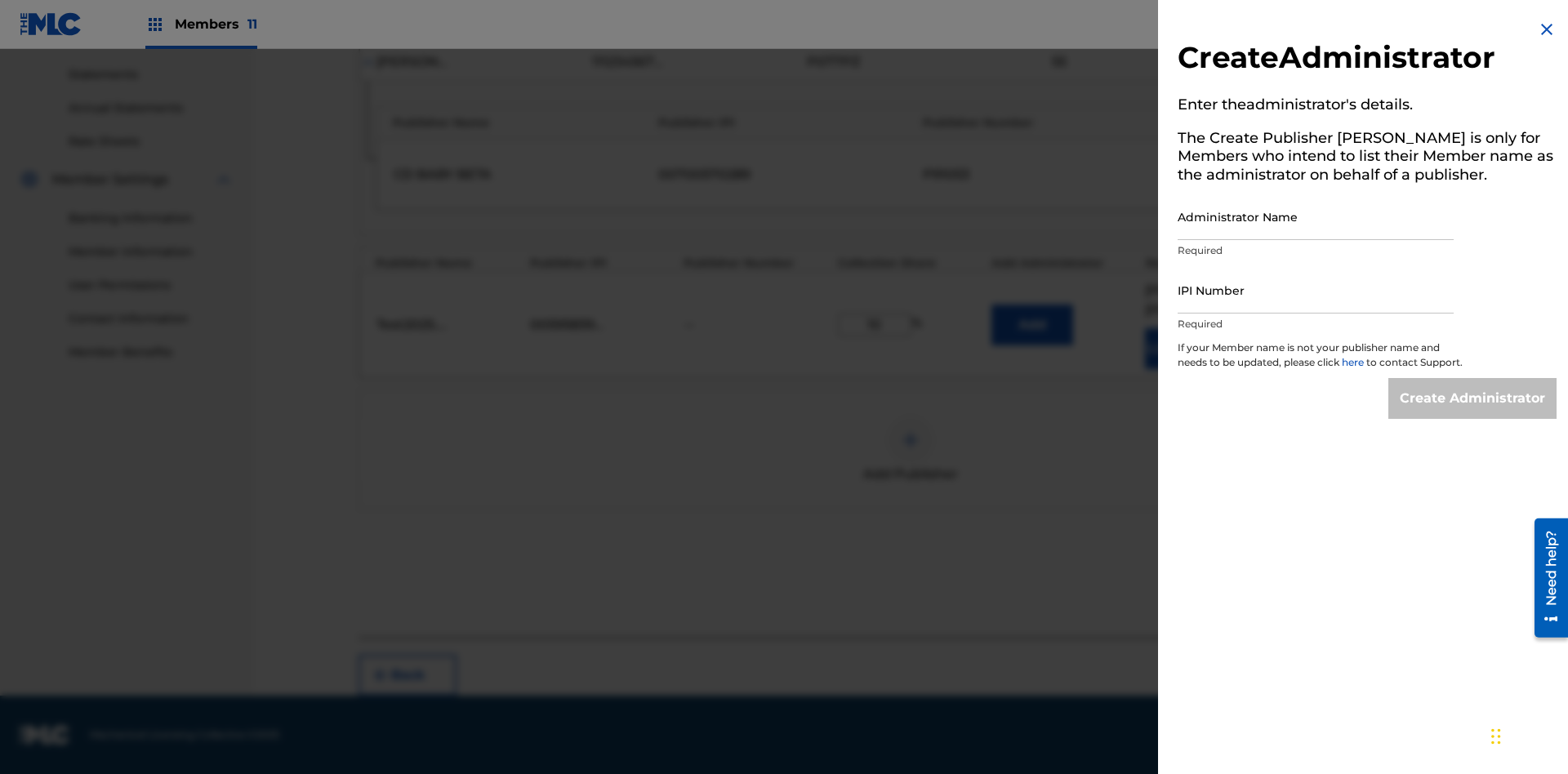
click at [1315, 216] on input "Administrator Name" at bounding box center [1315, 217] width 276 height 47
type input "Test2025.08.26.04.40.07"
click at [1315, 290] on input "IPI Number" at bounding box center [1315, 290] width 276 height 47
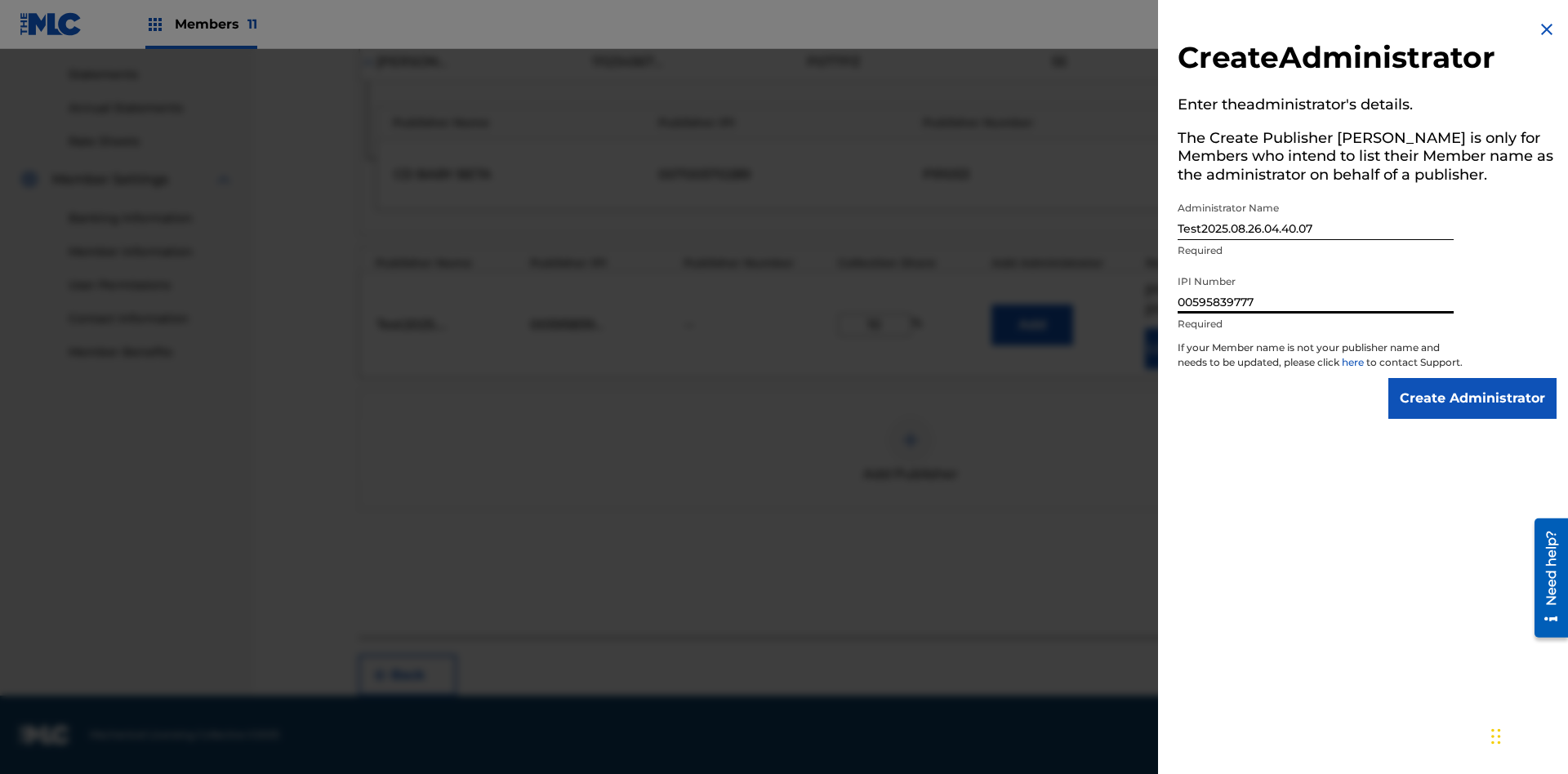
type input "00595839777"
click at [1473, 413] on input "Create Administrator" at bounding box center [1472, 399] width 168 height 41
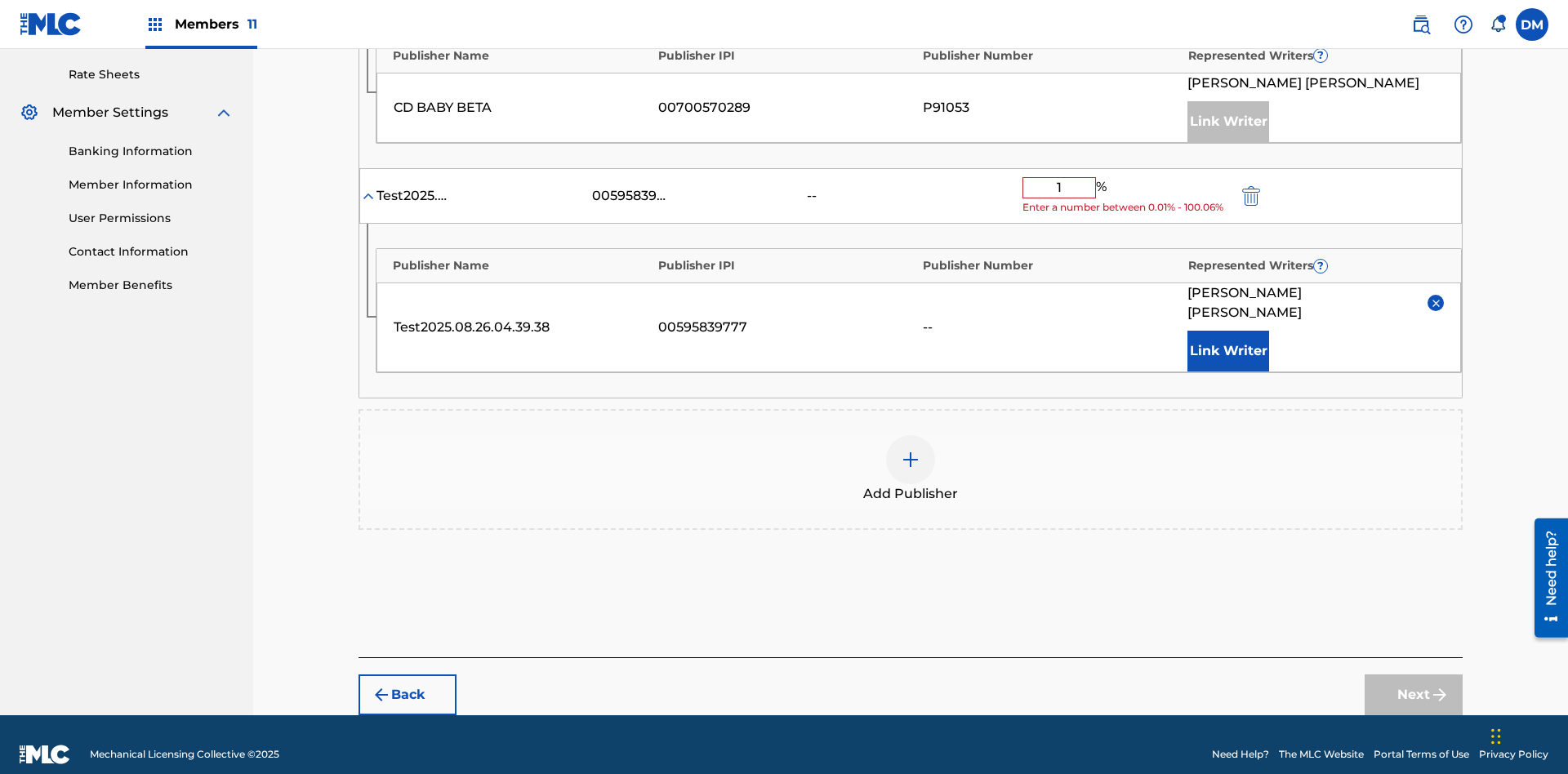
type input "10"
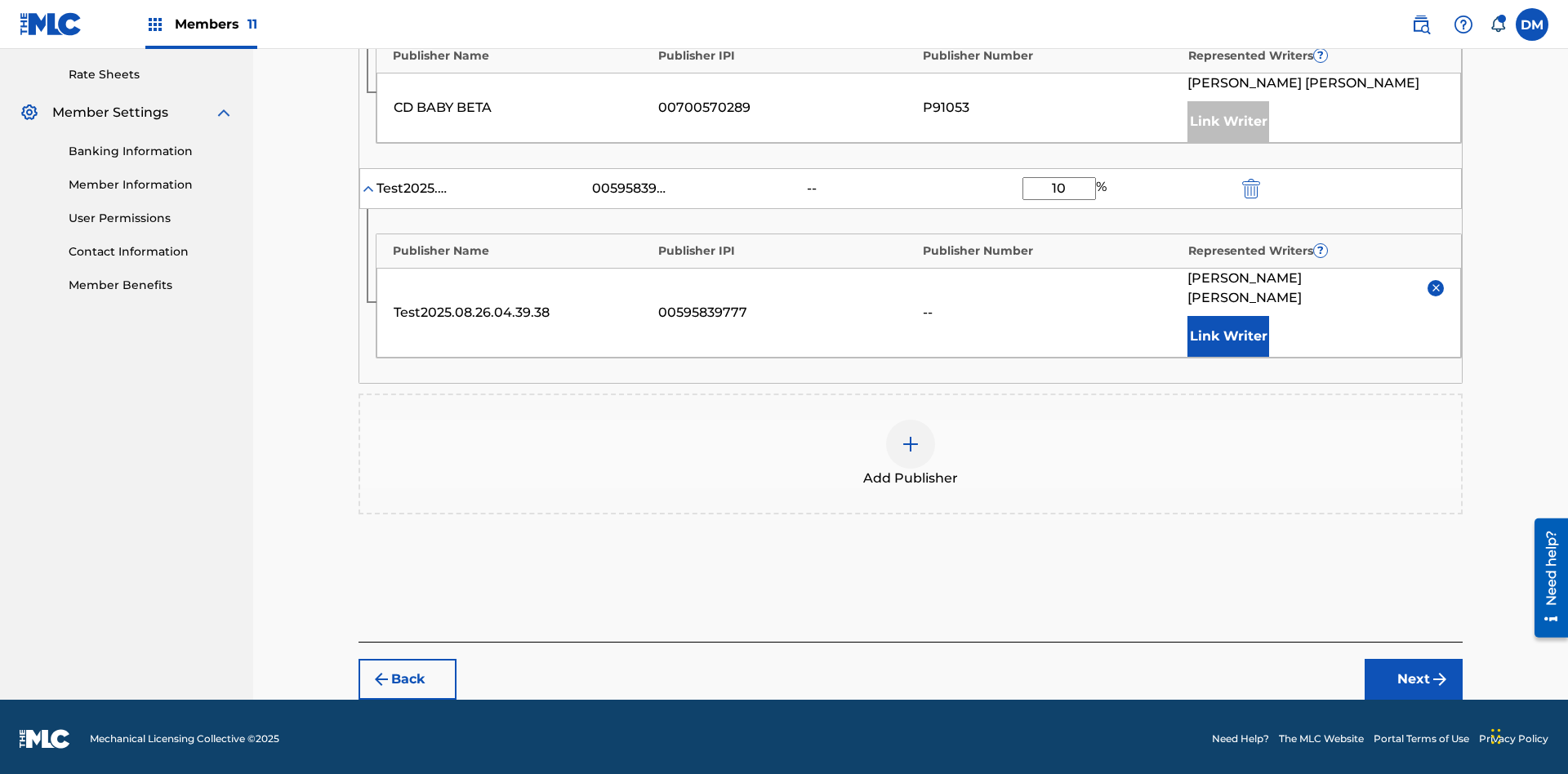
scroll to position [605, 0]
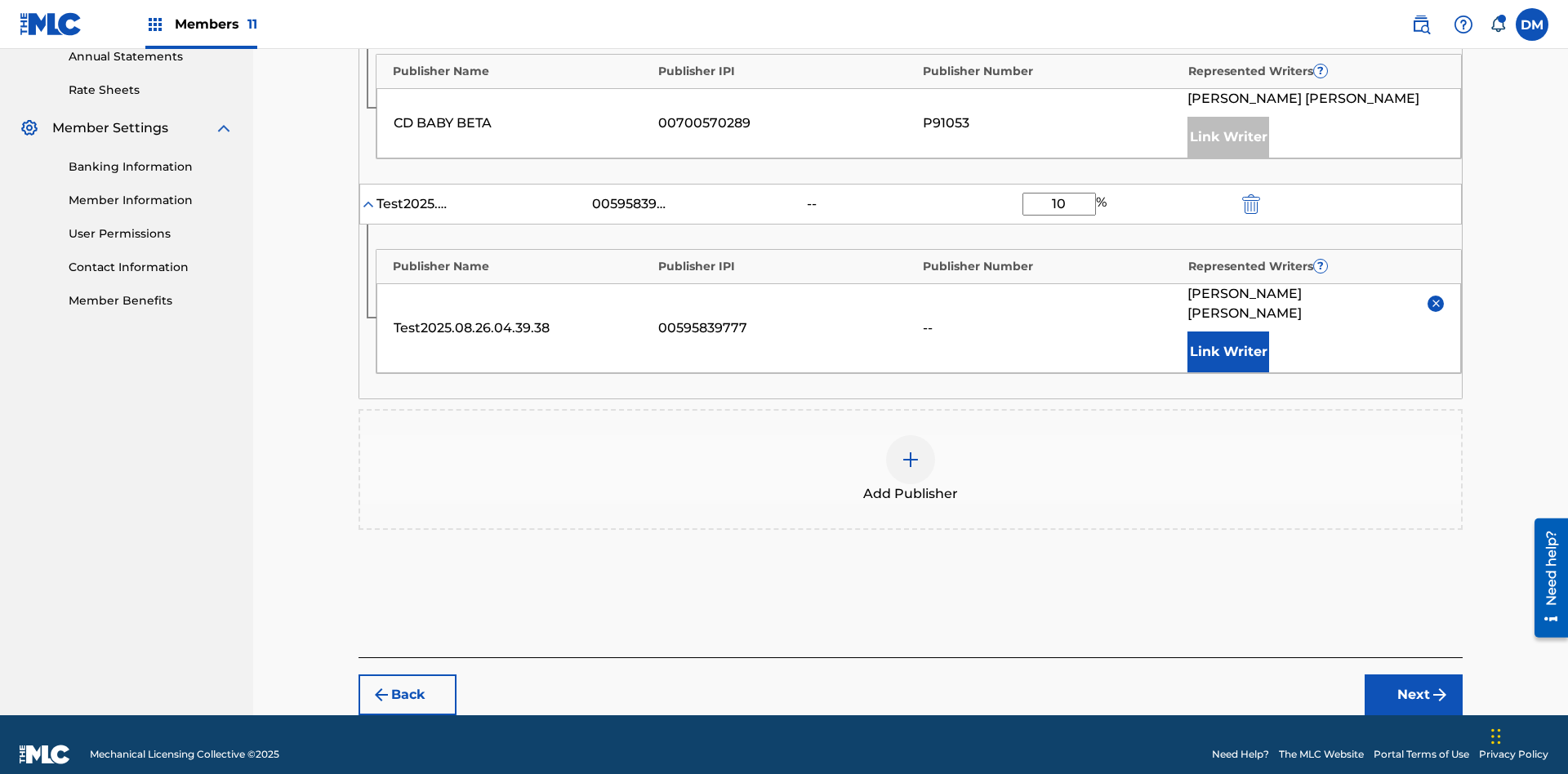
click at [1413, 675] on button "Next" at bounding box center [1413, 696] width 98 height 41
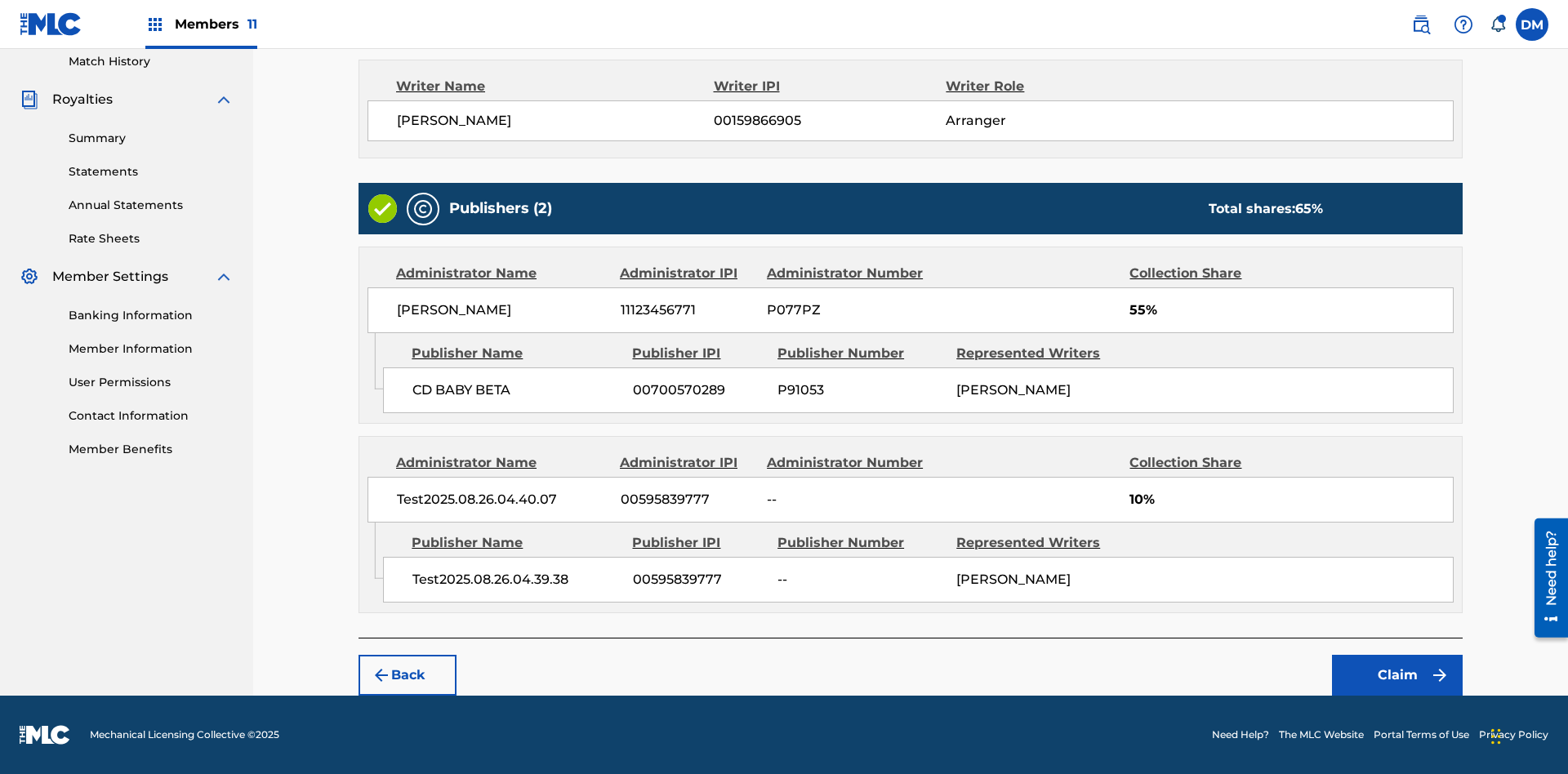
scroll to position [457, 0]
click at [1397, 675] on button "Claim" at bounding box center [1397, 676] width 131 height 41
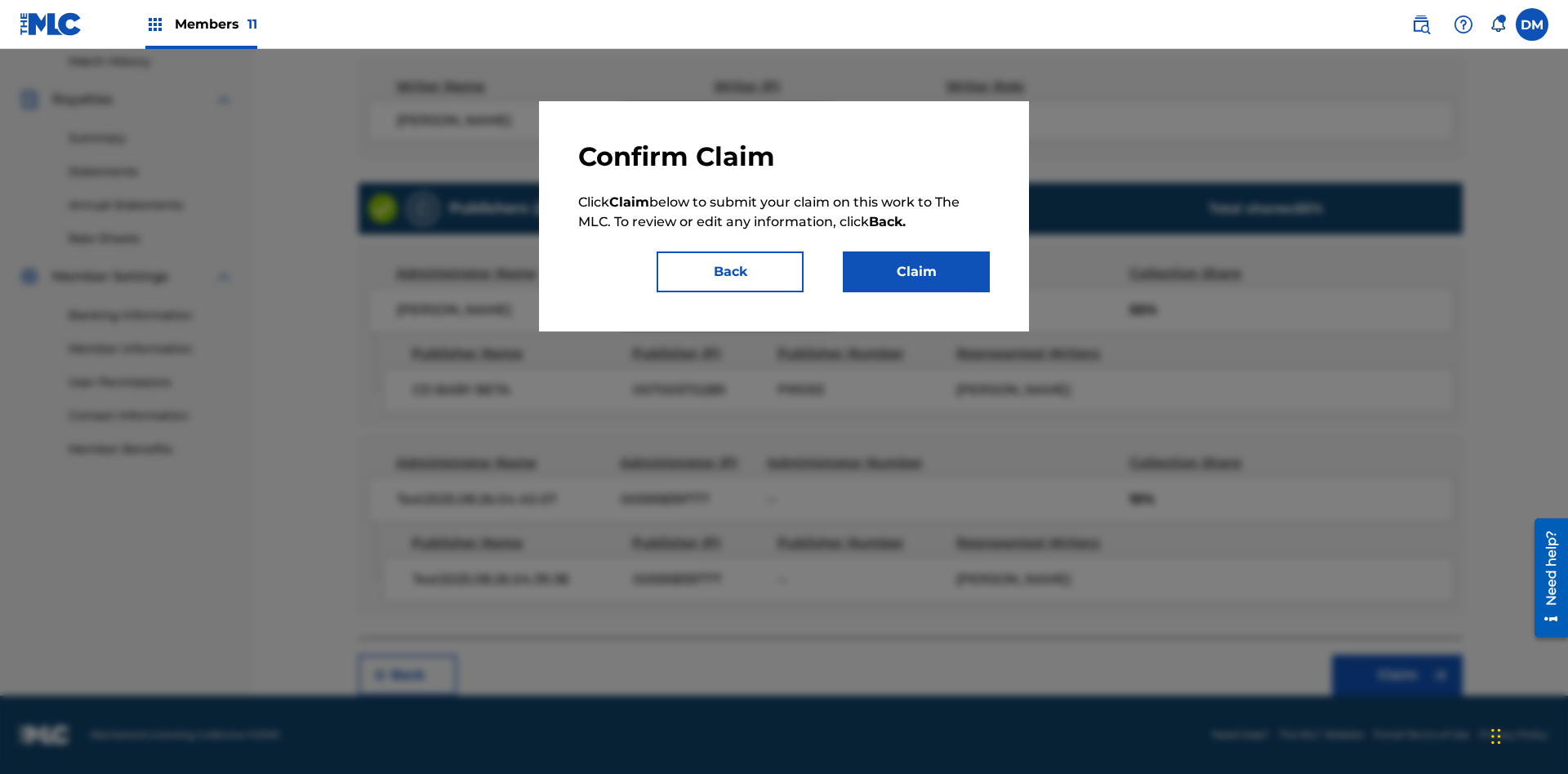
click at [916, 272] on button "Claim" at bounding box center [916, 272] width 147 height 41
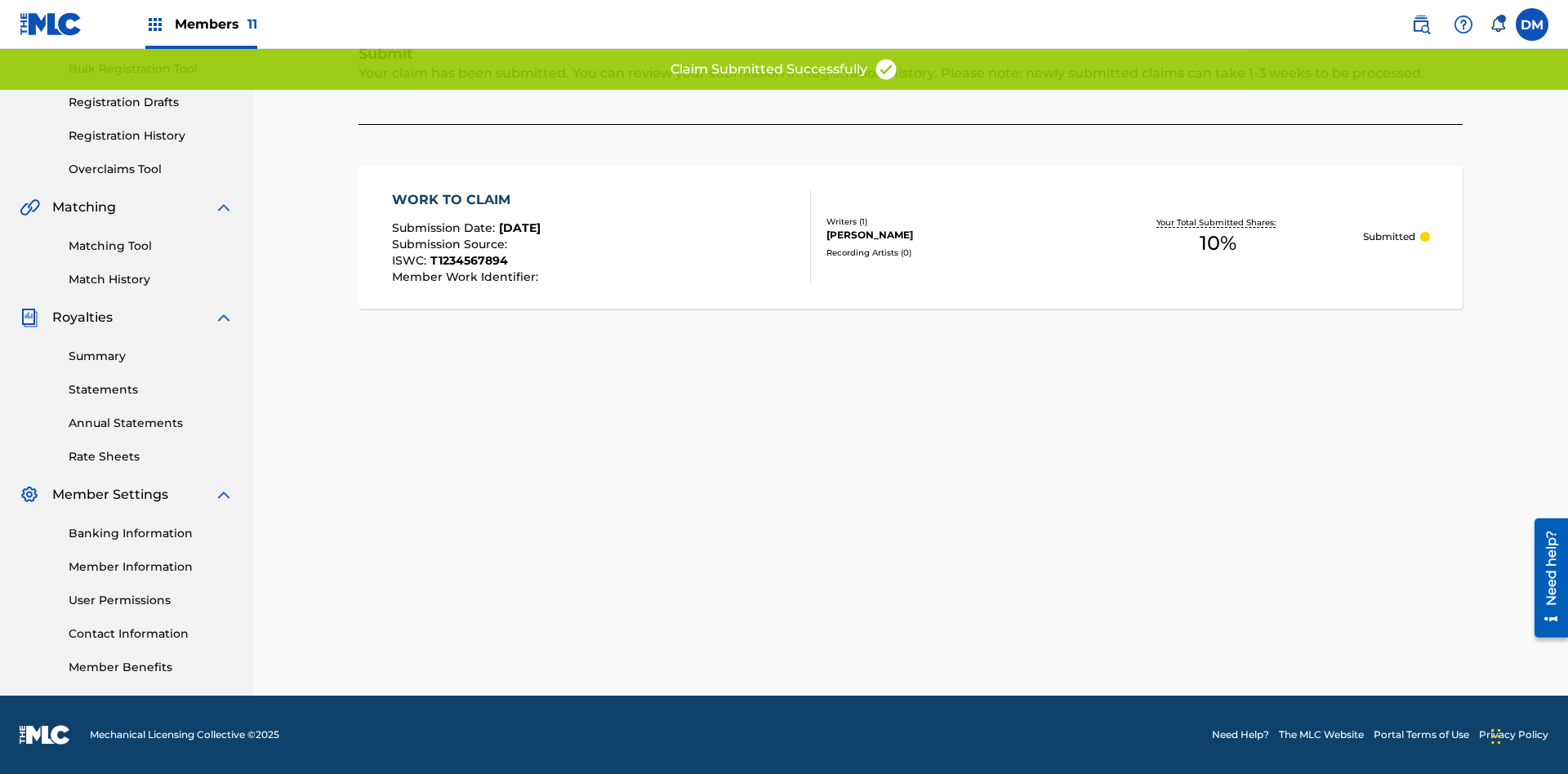
scroll to position [239, 0]
click at [151, 135] on link "Registration History" at bounding box center [151, 136] width 165 height 17
